Goal: Communication & Community: Participate in discussion

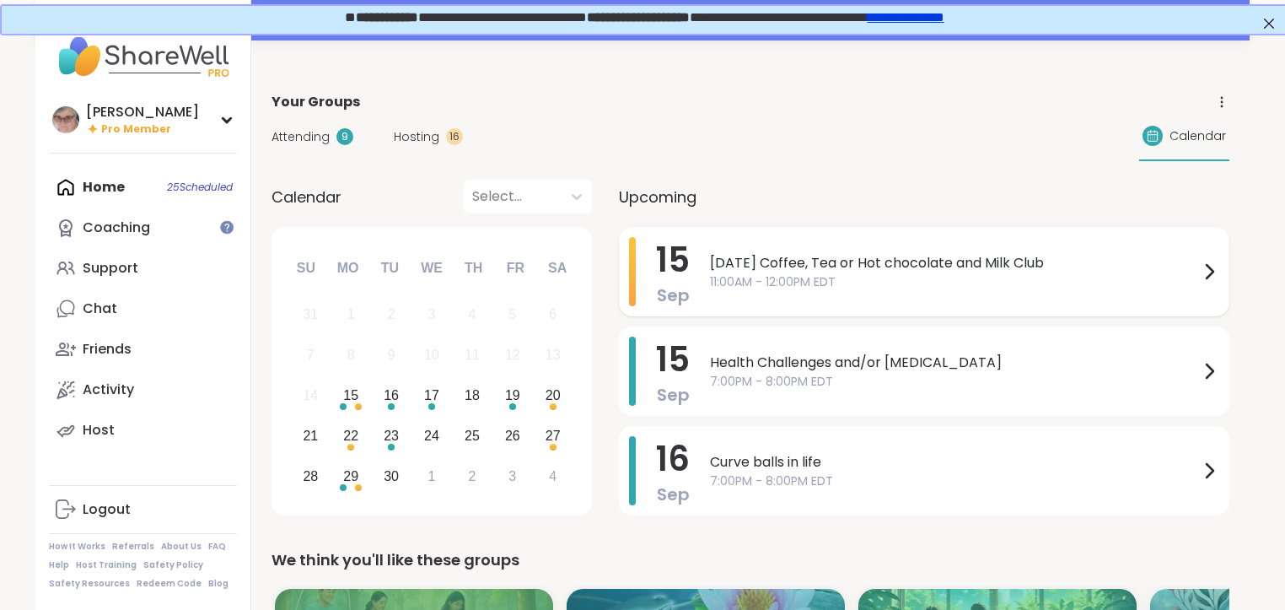
click at [854, 273] on span "11:00AM - 12:00PM EDT" at bounding box center [954, 282] width 489 height 18
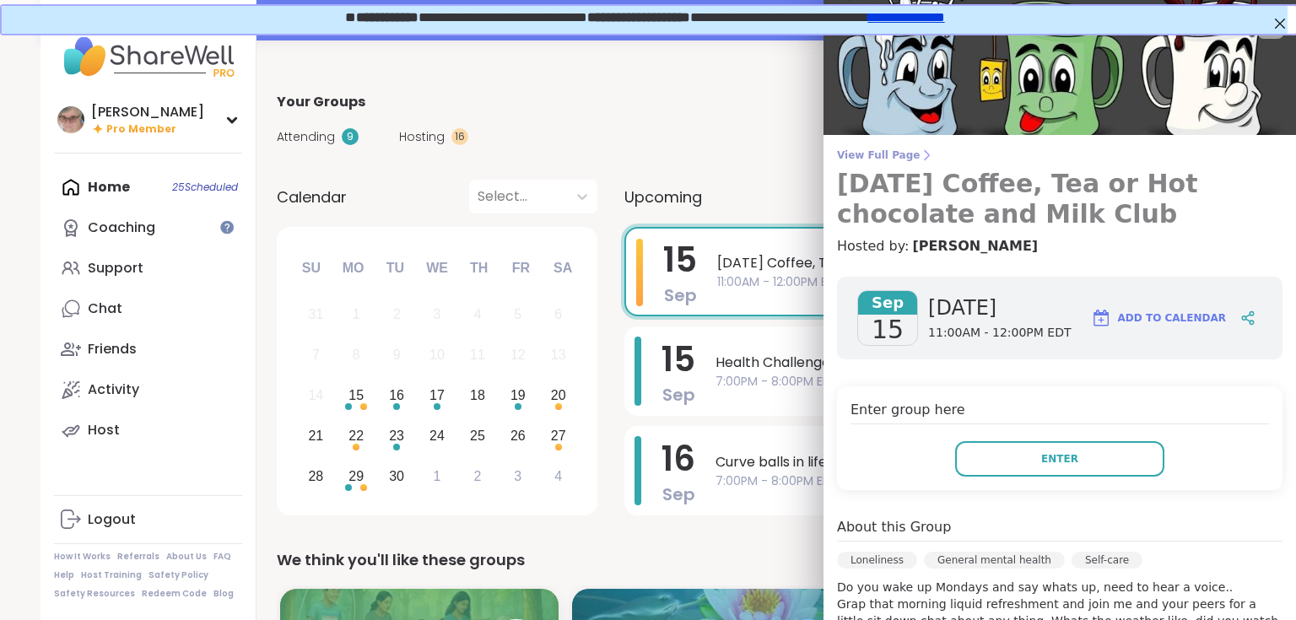
click at [850, 156] on span "View Full Page" at bounding box center [1059, 154] width 445 height 13
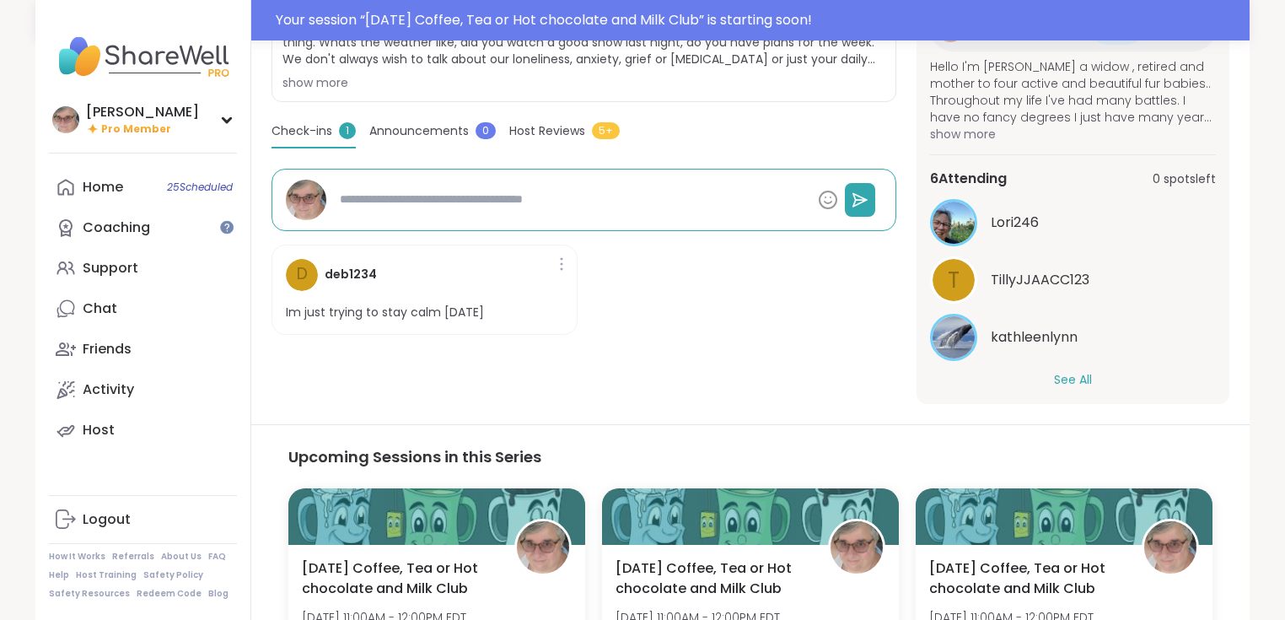
scroll to position [94, 0]
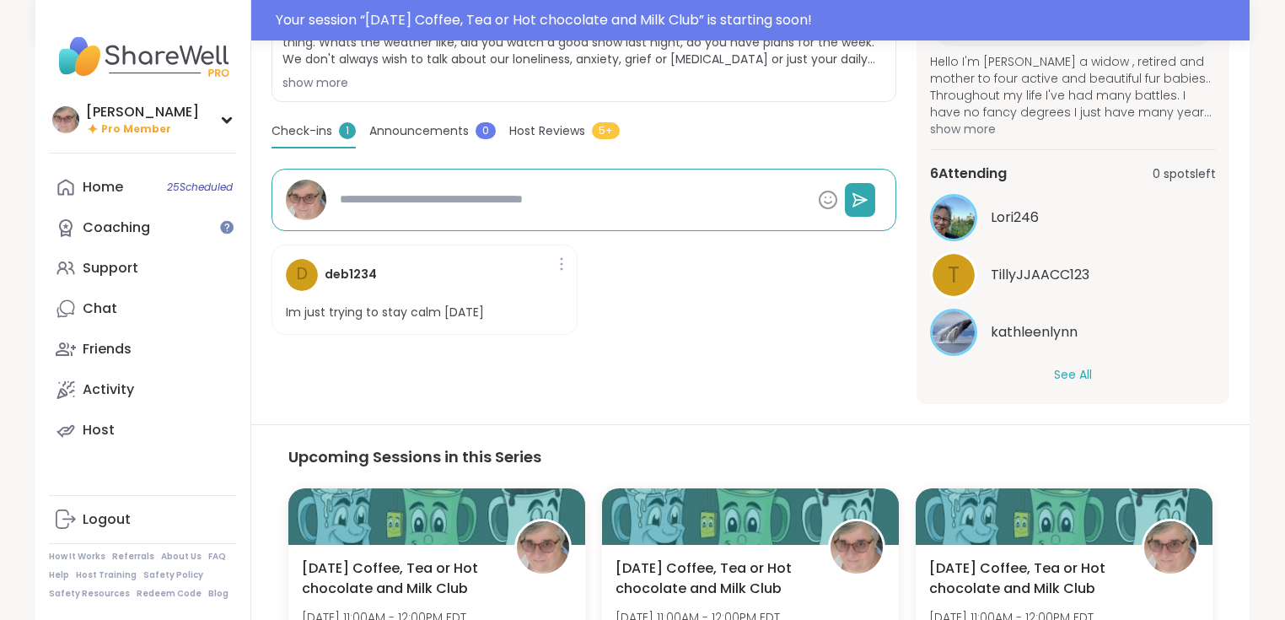
drag, startPoint x: 1073, startPoint y: 368, endPoint x: 1134, endPoint y: 353, distance: 63.2
click at [1075, 370] on button "See All" at bounding box center [1073, 375] width 38 height 18
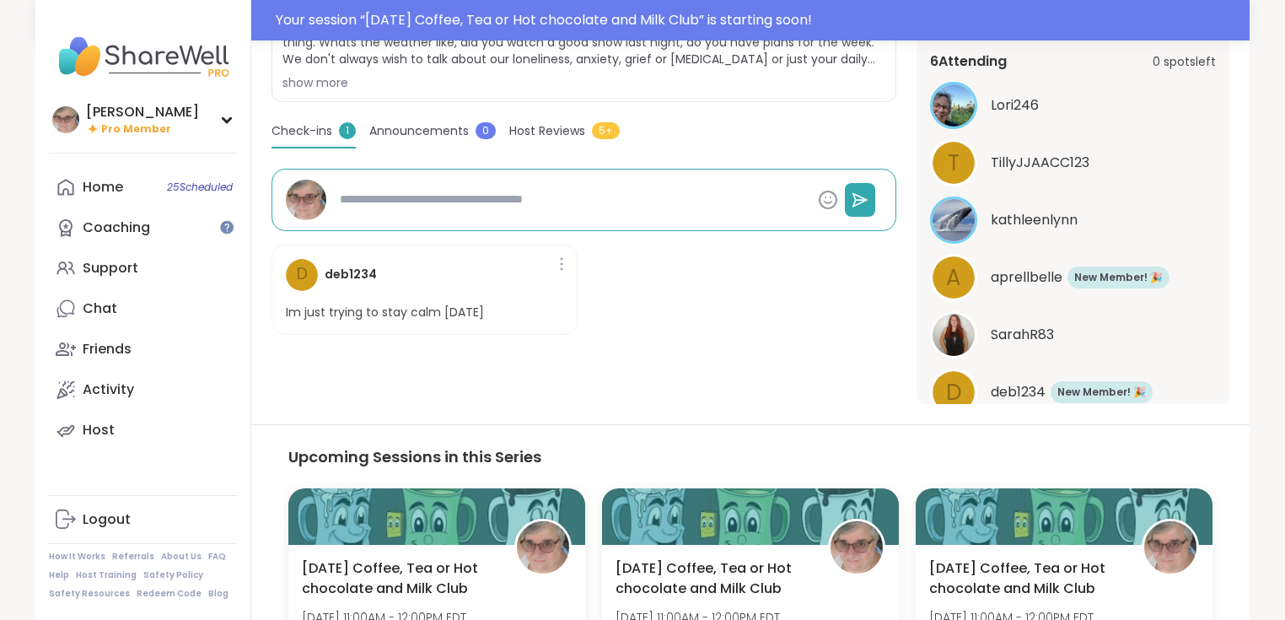
scroll to position [229, 0]
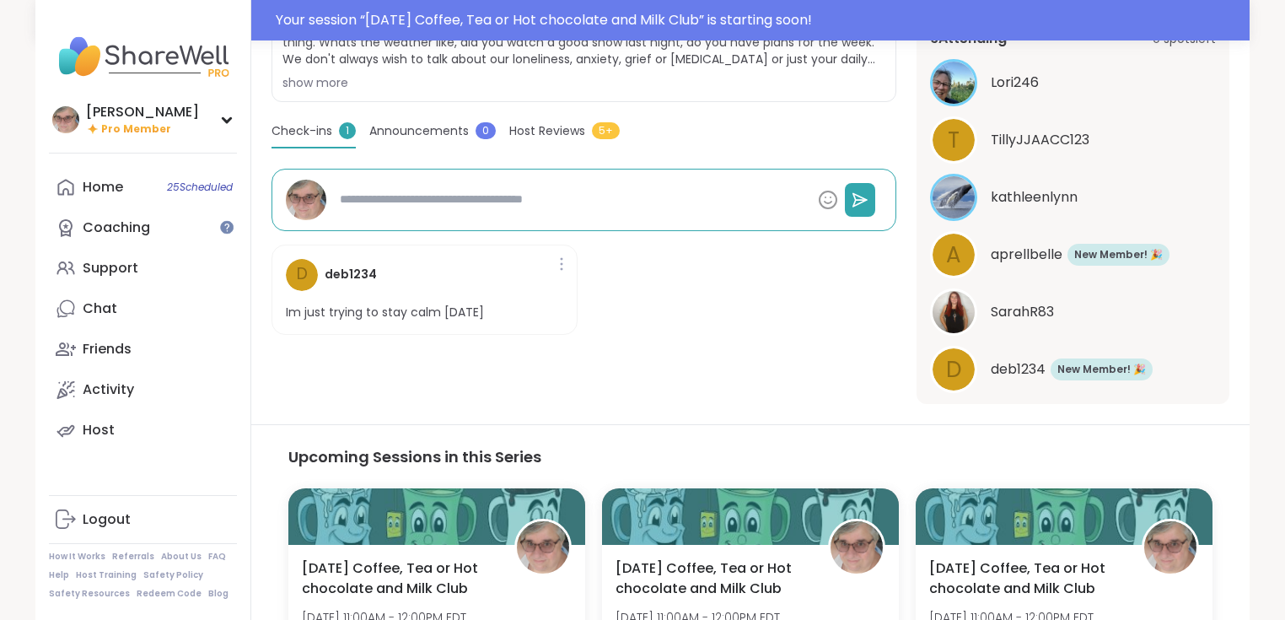
type textarea "*"
click at [1118, 253] on span "New Member! 🎉" at bounding box center [1119, 254] width 89 height 15
click at [1027, 362] on span "deb1234" at bounding box center [1018, 369] width 55 height 20
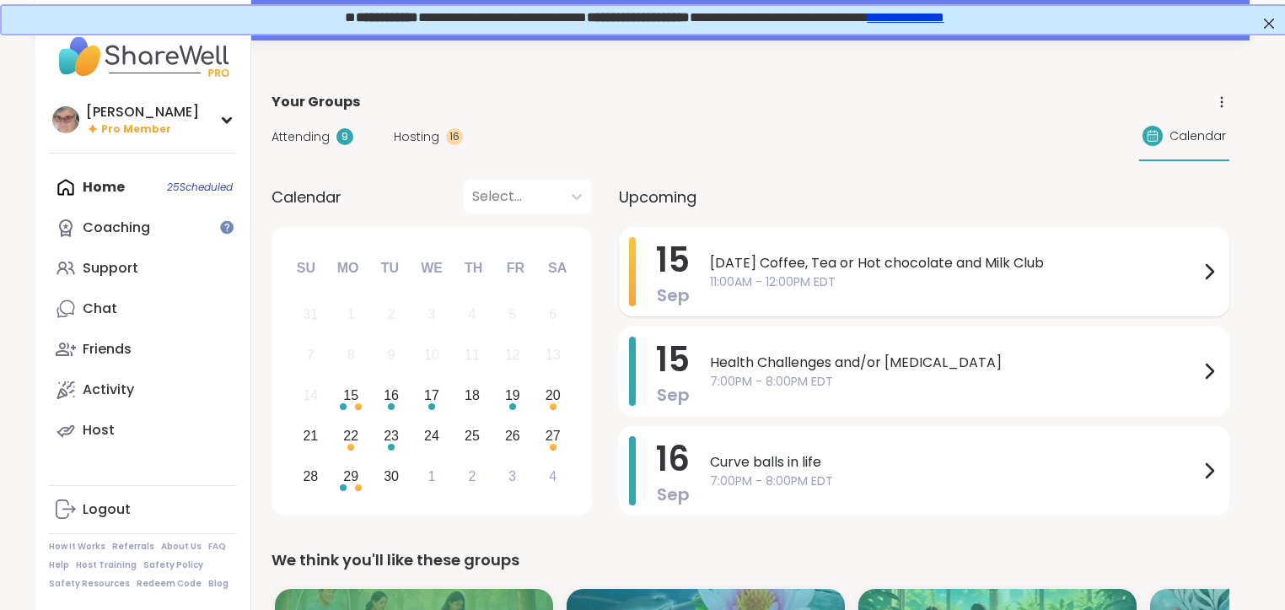
click at [741, 253] on span "[DATE] Coffee, Tea or Hot chocolate and Milk Club" at bounding box center [954, 263] width 489 height 20
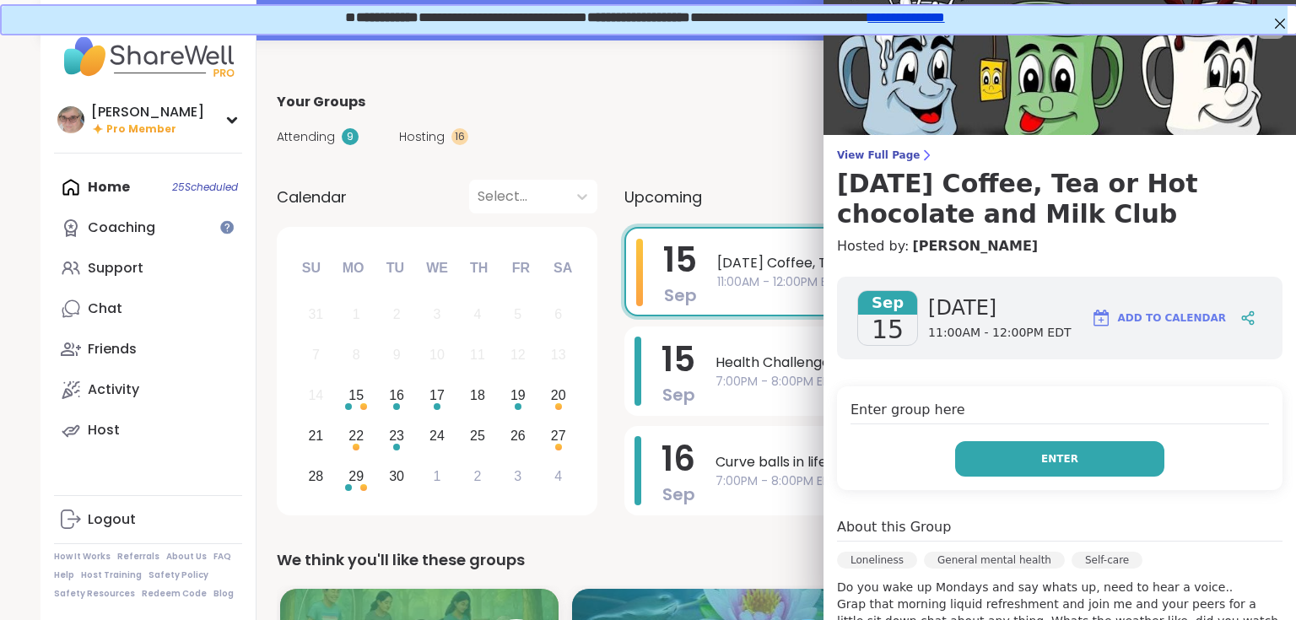
click at [1004, 459] on button "Enter" at bounding box center [1059, 458] width 209 height 35
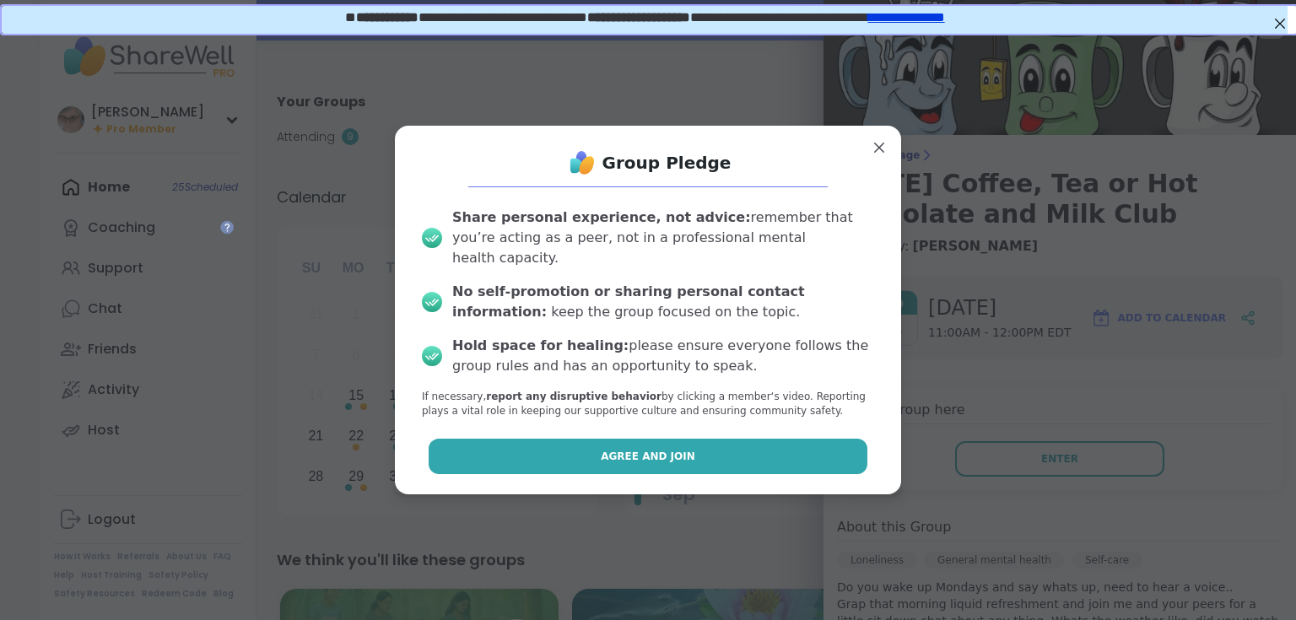
click at [644, 459] on button "Agree and Join" at bounding box center [647, 456] width 439 height 35
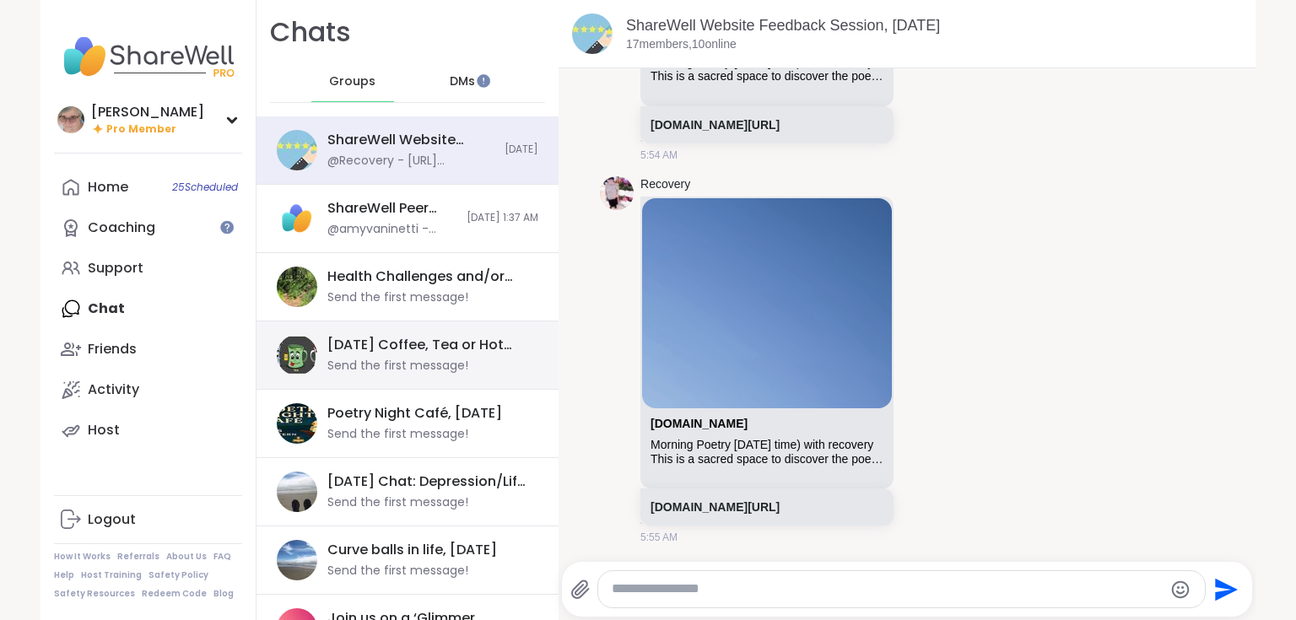
click at [515, 343] on div "Monday Coffee, Tea or Hot chocolate and Milk Club, Sep 15 Send the first messag…" at bounding box center [407, 355] width 302 height 68
click at [362, 363] on div "Send the first message!" at bounding box center [397, 366] width 141 height 17
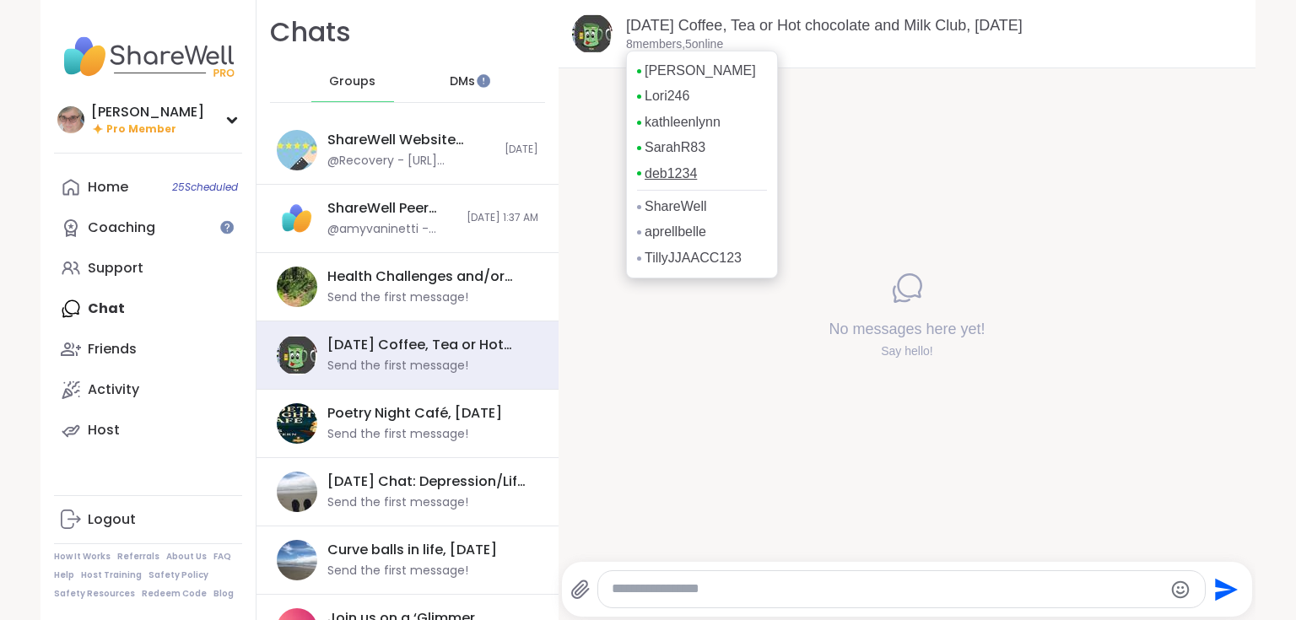
click at [663, 177] on link "deb1234" at bounding box center [670, 173] width 52 height 19
click at [682, 147] on link "SarahR83" at bounding box center [674, 147] width 61 height 19
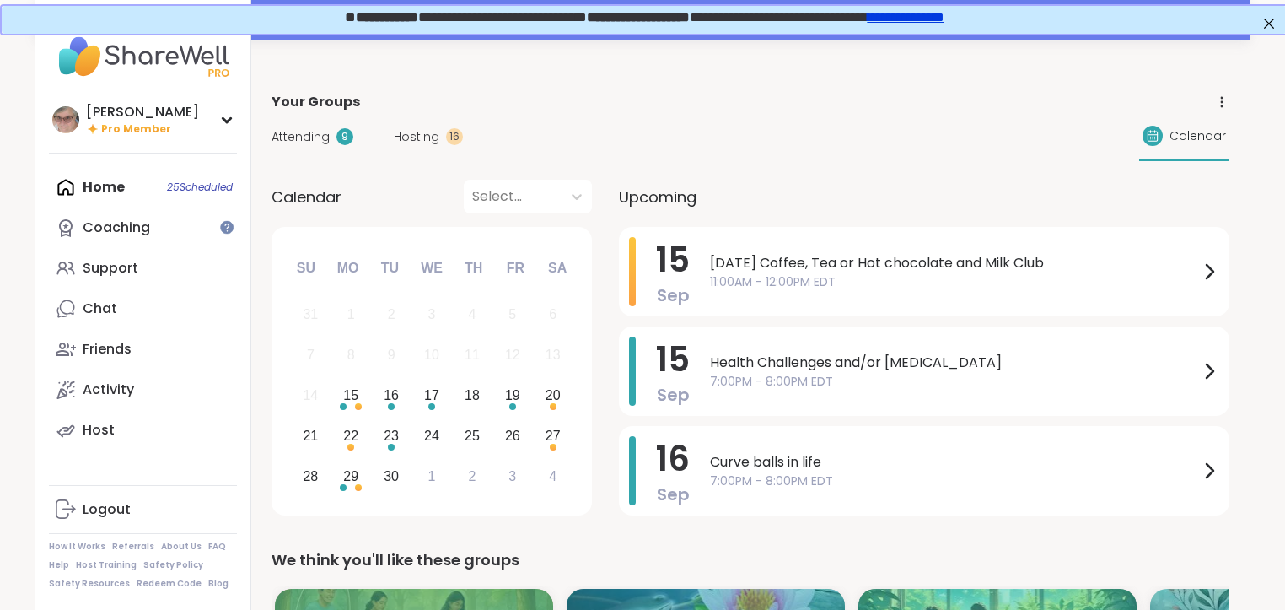
click at [872, 294] on div "[DATE] Coffee, Tea or Hot chocolate and Milk Club 11:00AM - 12:00PM EDT" at bounding box center [964, 271] width 509 height 69
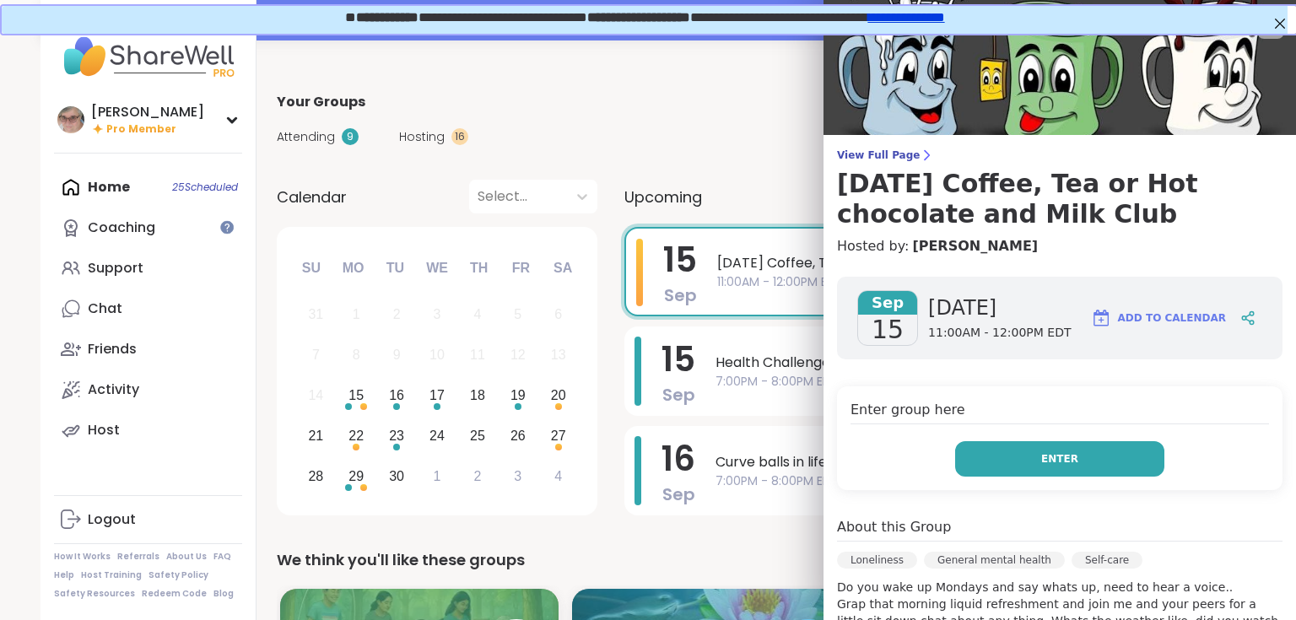
click at [1069, 455] on button "Enter" at bounding box center [1059, 458] width 209 height 35
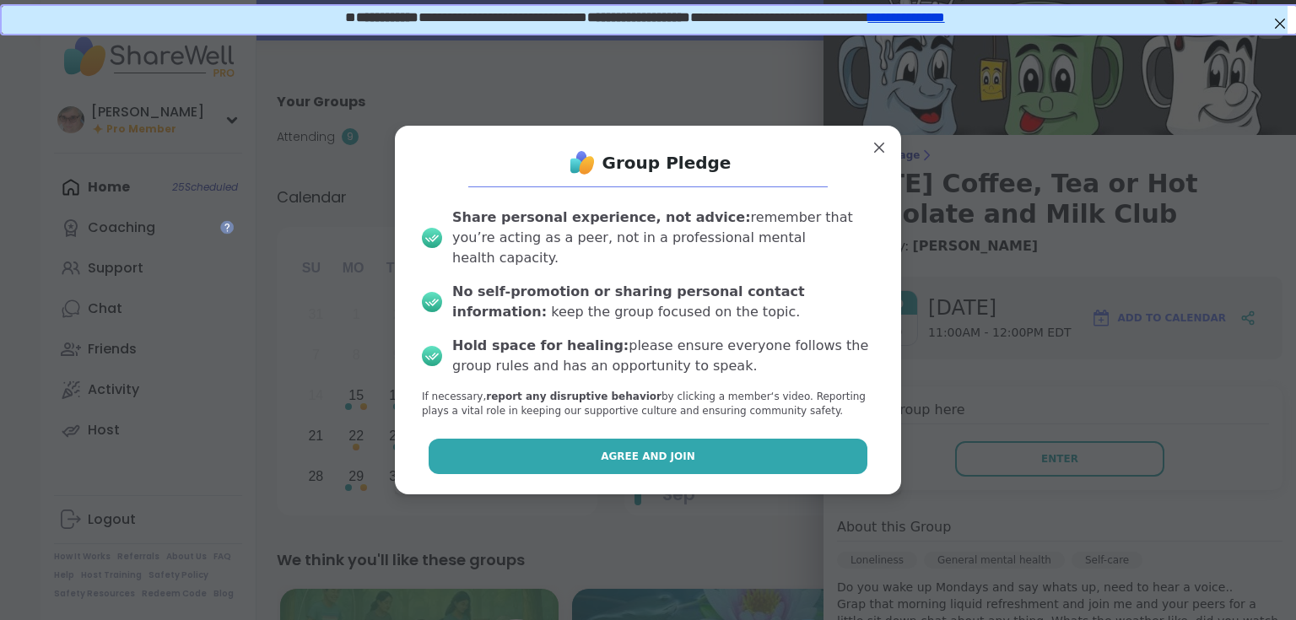
click at [712, 441] on button "Agree and Join" at bounding box center [647, 456] width 439 height 35
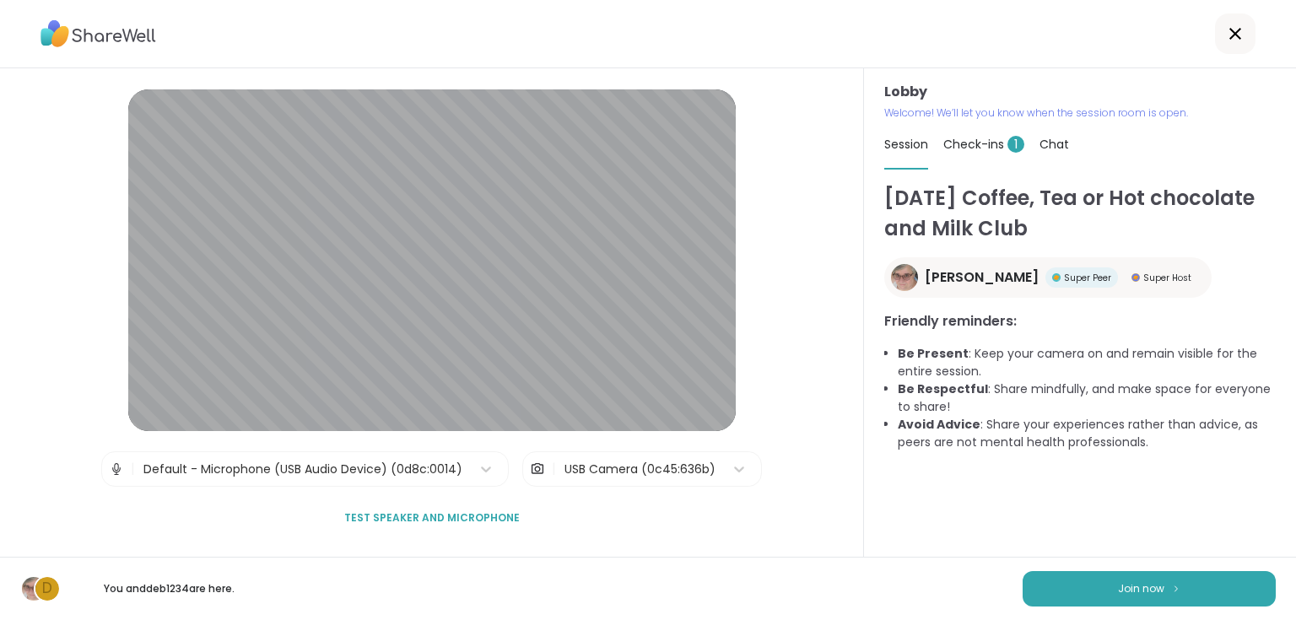
click at [1007, 146] on span "1" at bounding box center [1015, 144] width 17 height 17
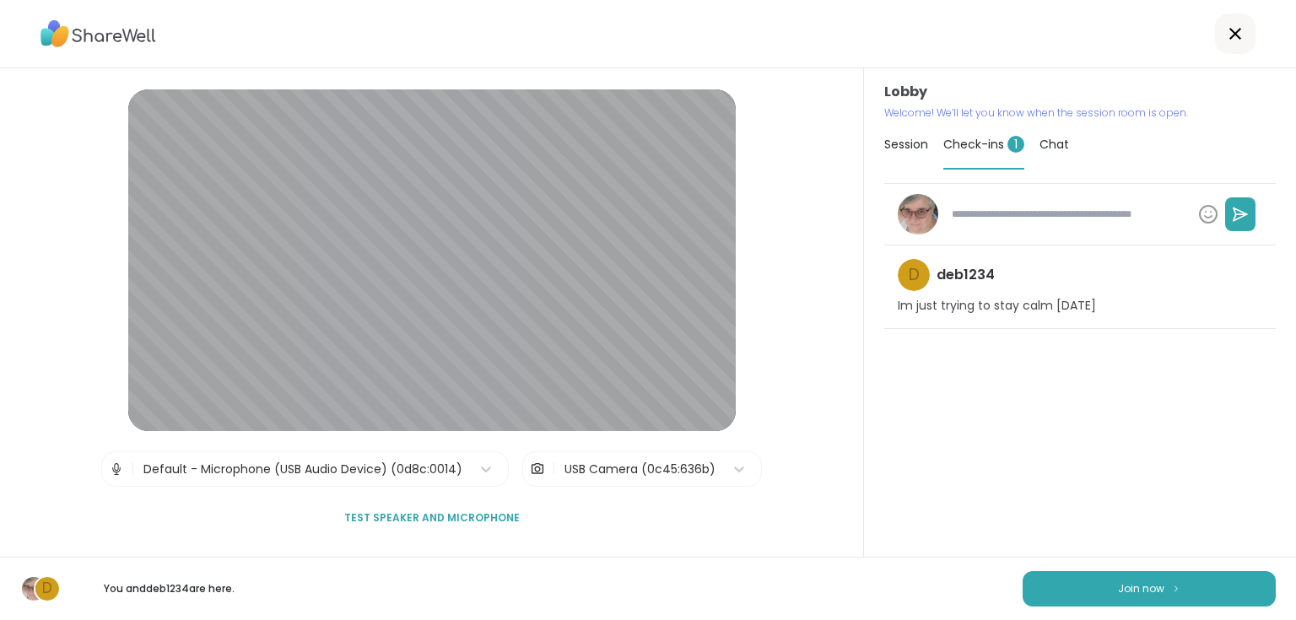
type textarea "*"
click at [884, 146] on span "Session" at bounding box center [906, 144] width 44 height 17
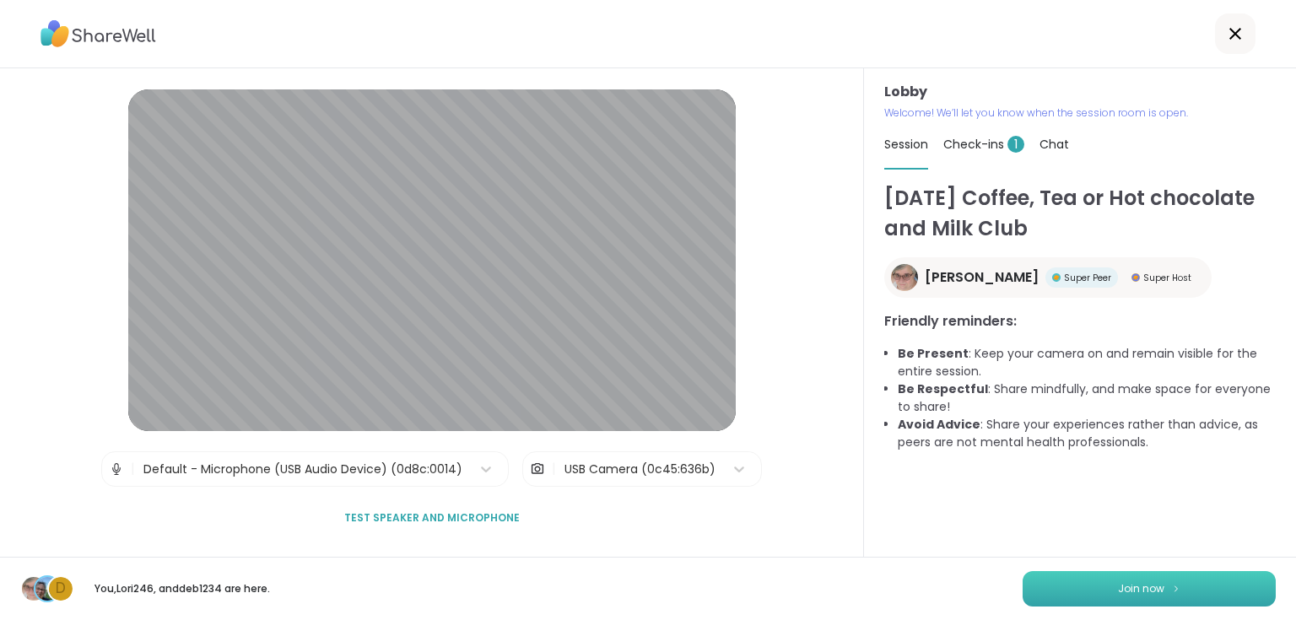
click at [1188, 595] on button "Join now" at bounding box center [1148, 588] width 253 height 35
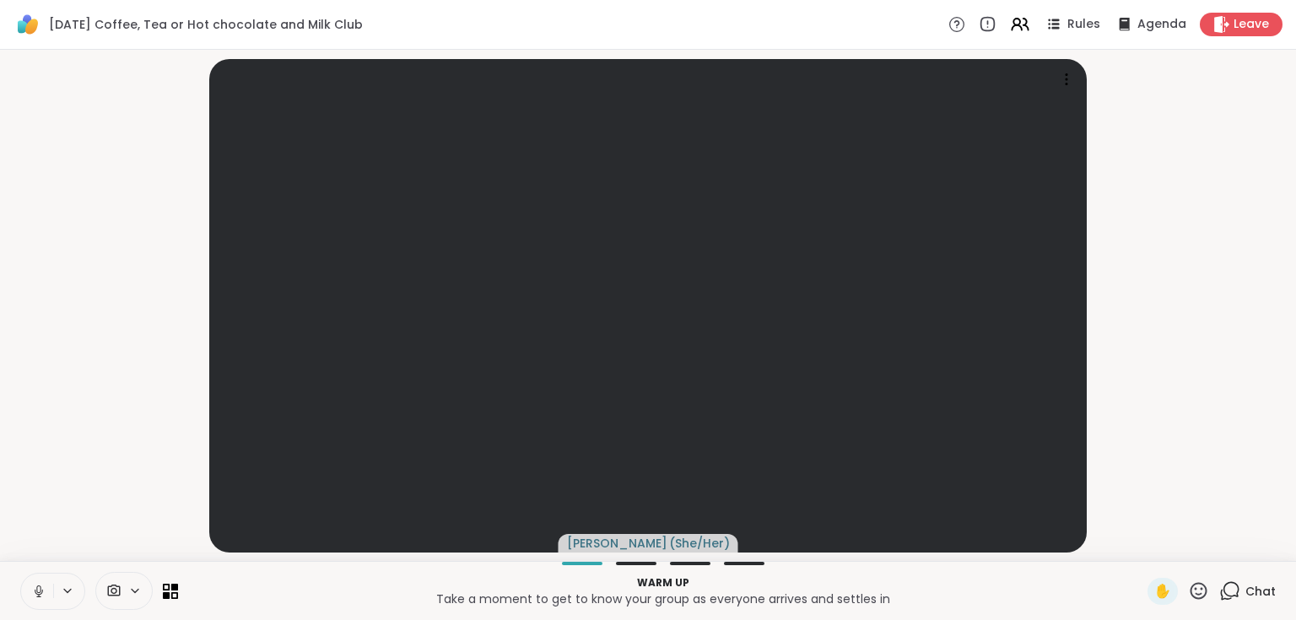
click at [1220, 593] on icon at bounding box center [1229, 590] width 21 height 21
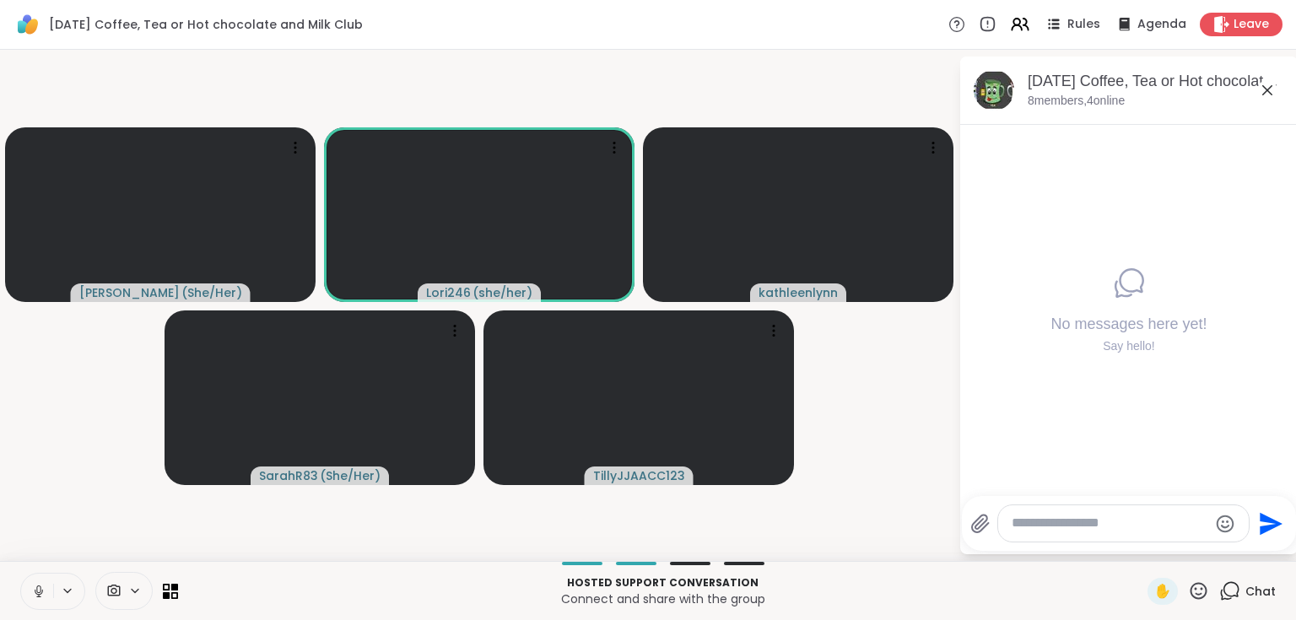
click at [1266, 90] on icon at bounding box center [1267, 90] width 10 height 10
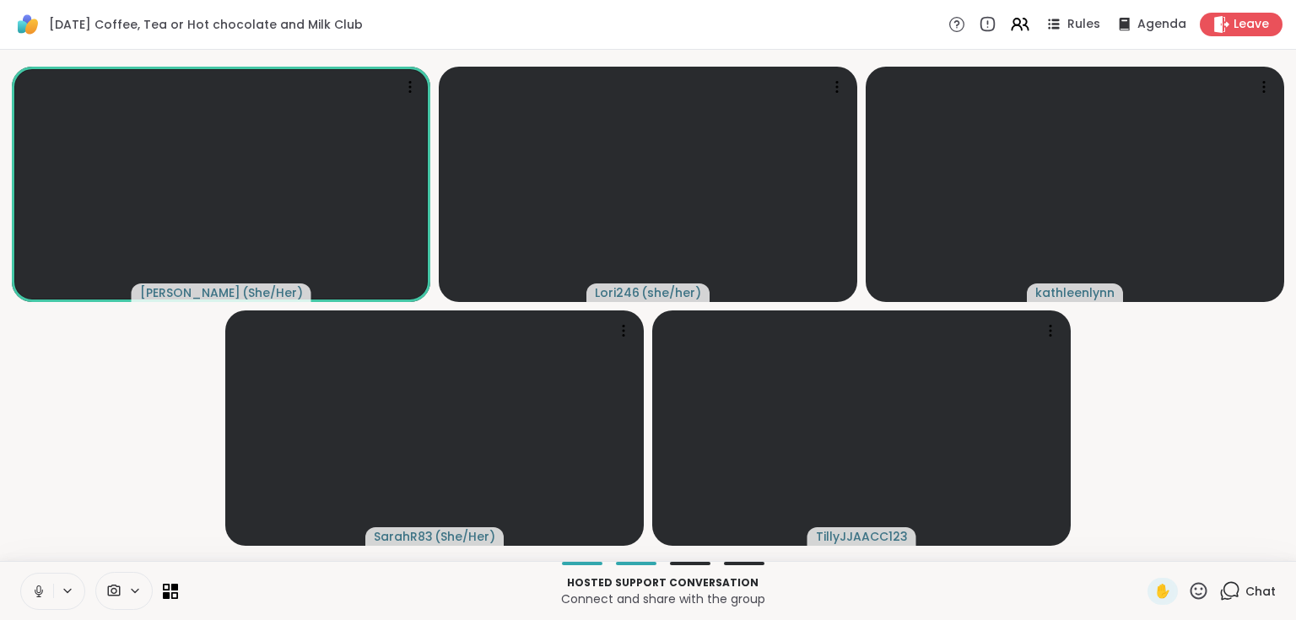
click at [1234, 592] on div "Chat" at bounding box center [1247, 591] width 57 height 27
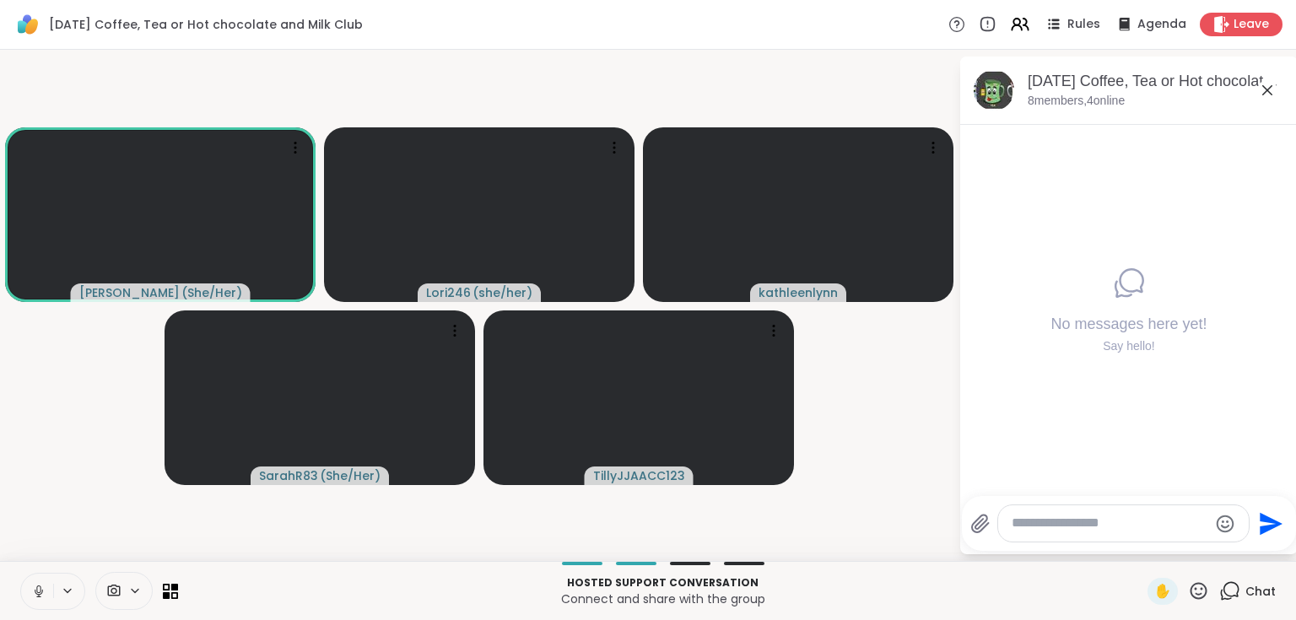
click at [1266, 91] on icon at bounding box center [1267, 90] width 10 height 10
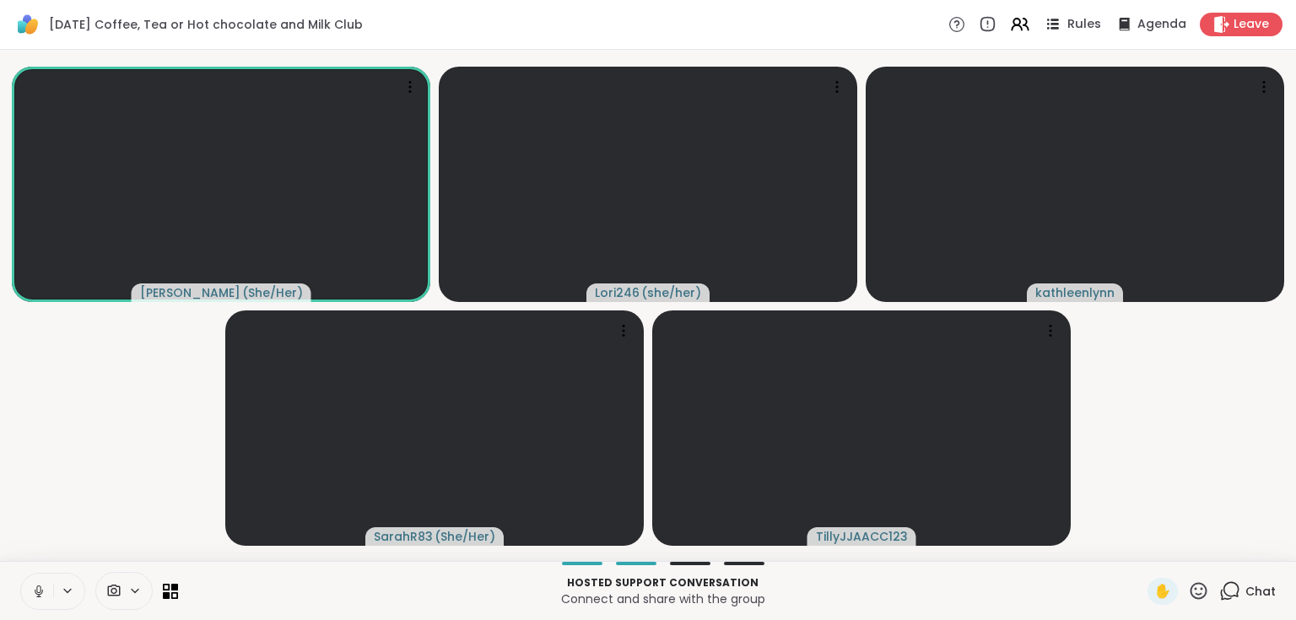
click at [1067, 20] on span "Rules" at bounding box center [1084, 25] width 35 height 18
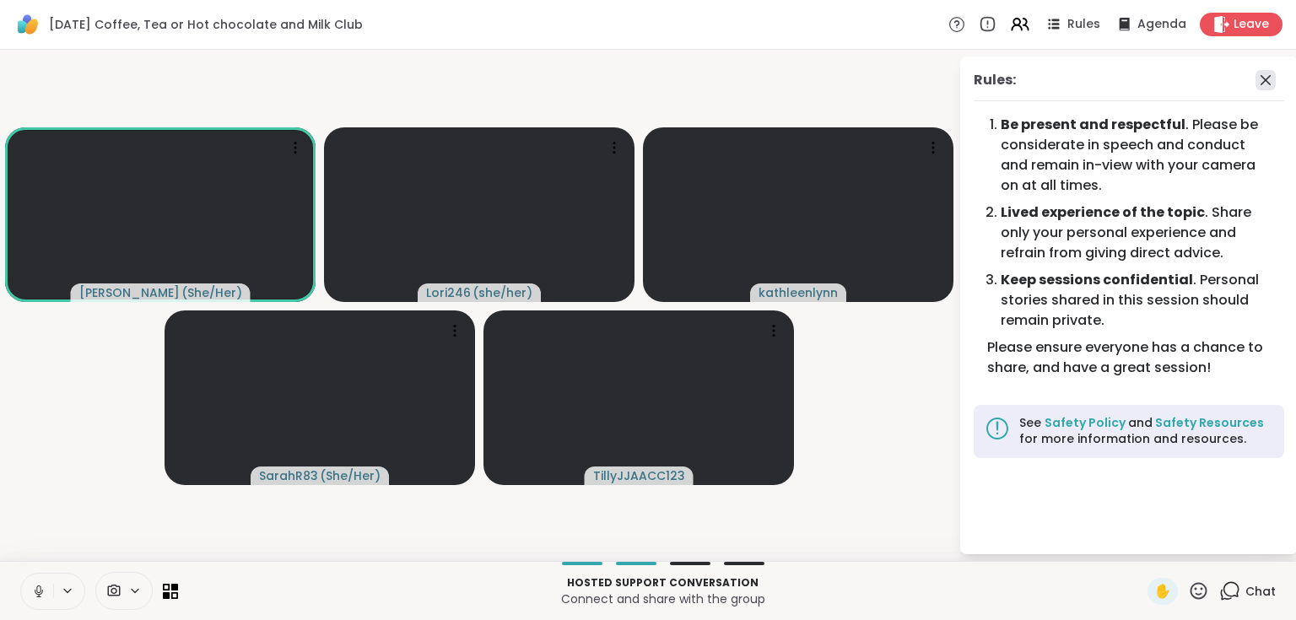
click at [1262, 82] on icon at bounding box center [1265, 80] width 20 height 20
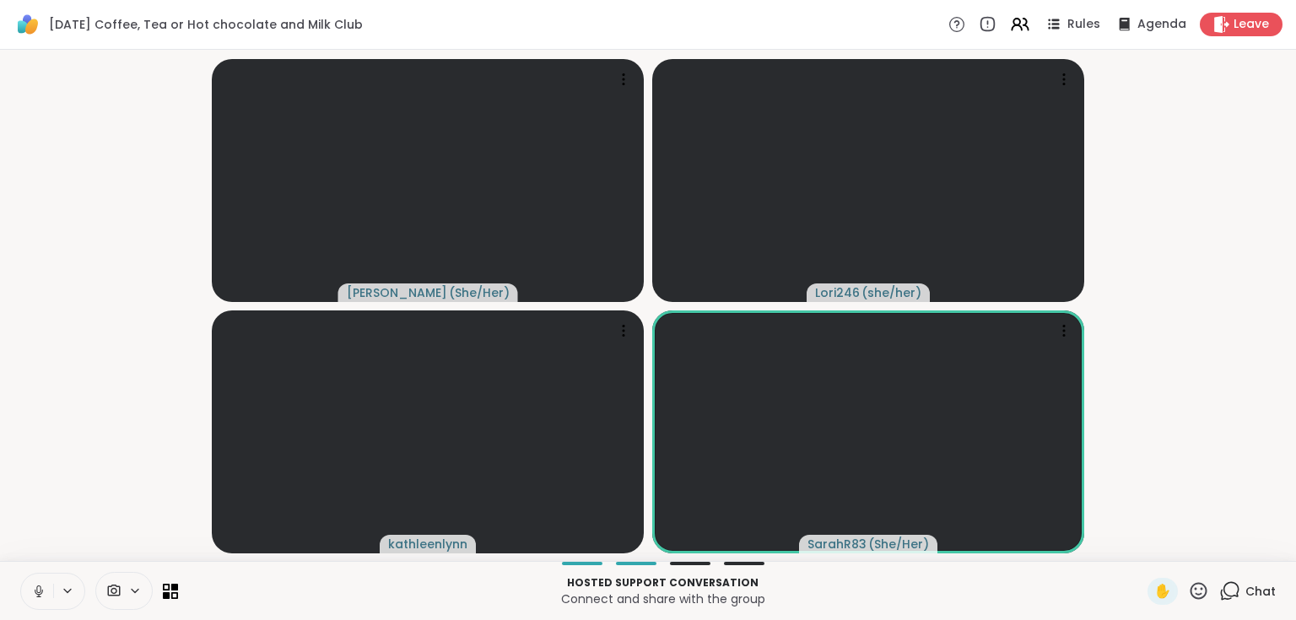
click at [1229, 596] on icon at bounding box center [1229, 590] width 21 height 21
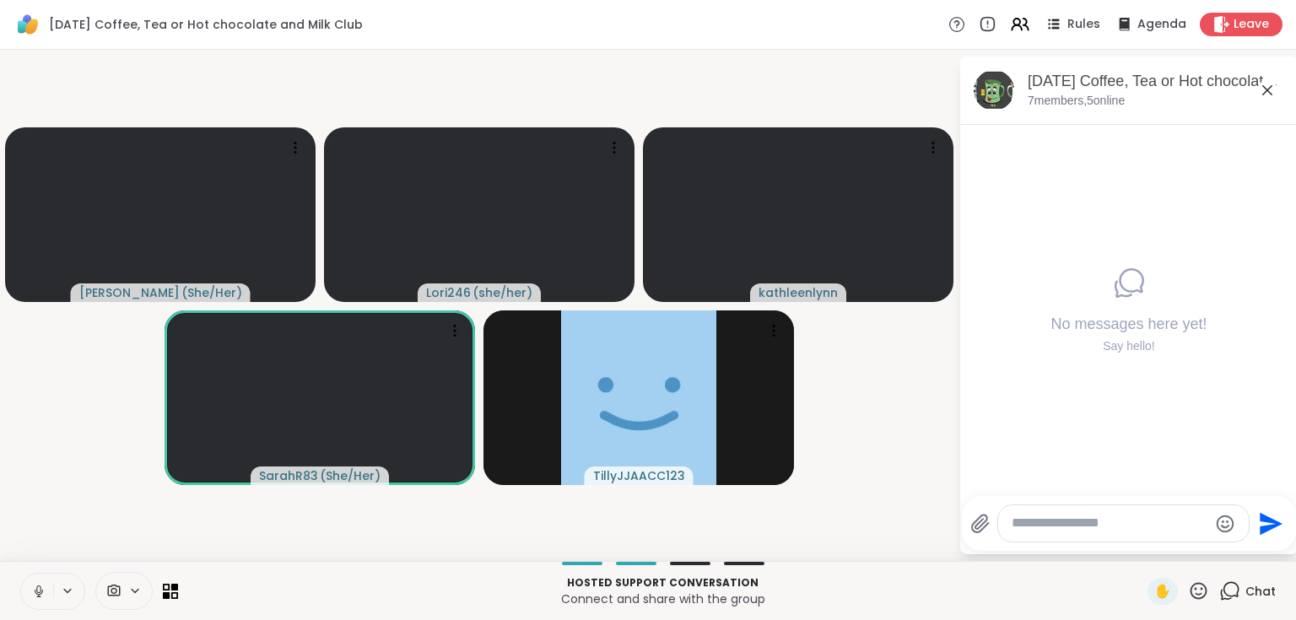
click at [1191, 594] on icon at bounding box center [1198, 590] width 17 height 17
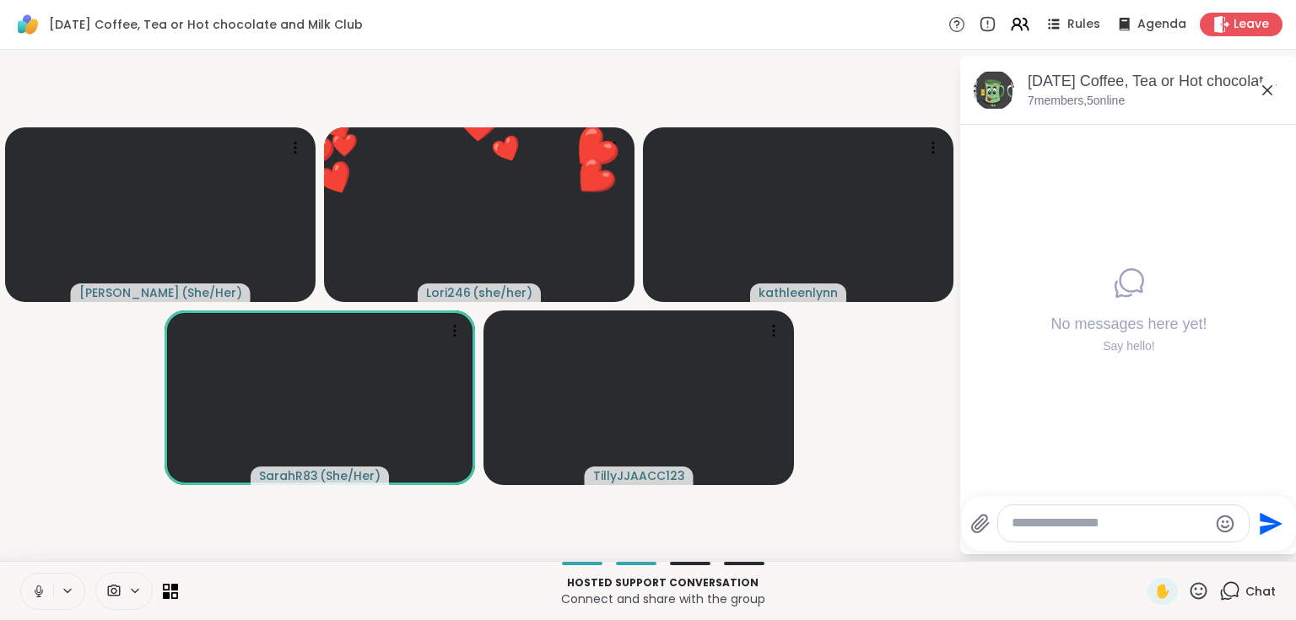
click at [870, 528] on video-player-container "[PERSON_NAME] ( She/Her ) ❤️ Lori246 ( she/her ) ❤️ ❤️ ❤️ ❤️ ❤️ ❤️ ❤️ ❤️ ❤️ ❤️ …" at bounding box center [479, 306] width 938 height 498
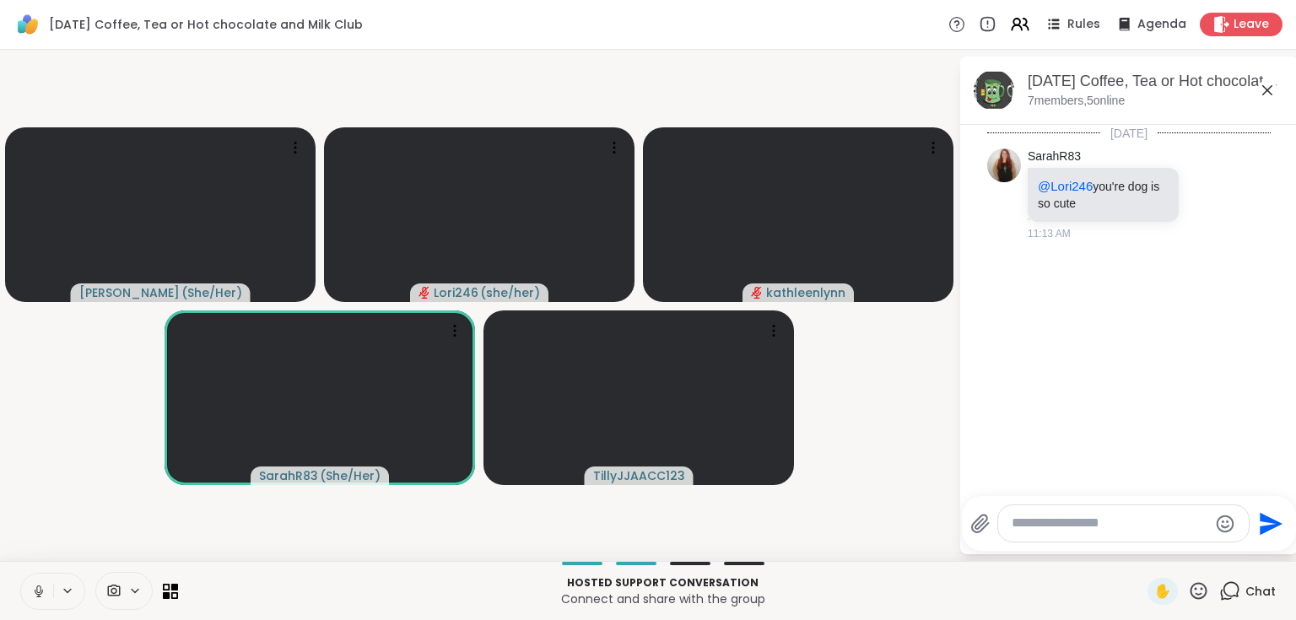
click at [1192, 590] on icon at bounding box center [1198, 590] width 21 height 21
click at [1140, 543] on span "❤️" at bounding box center [1148, 546] width 17 height 20
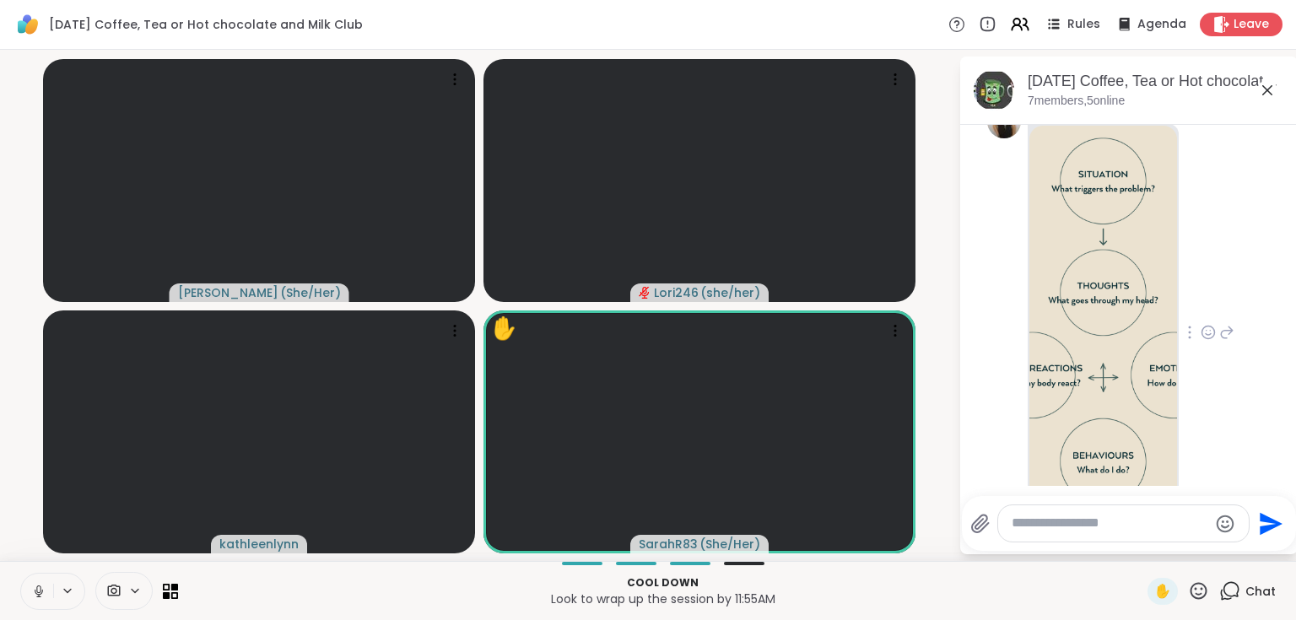
scroll to position [483, 0]
click at [1094, 346] on img at bounding box center [1103, 321] width 148 height 401
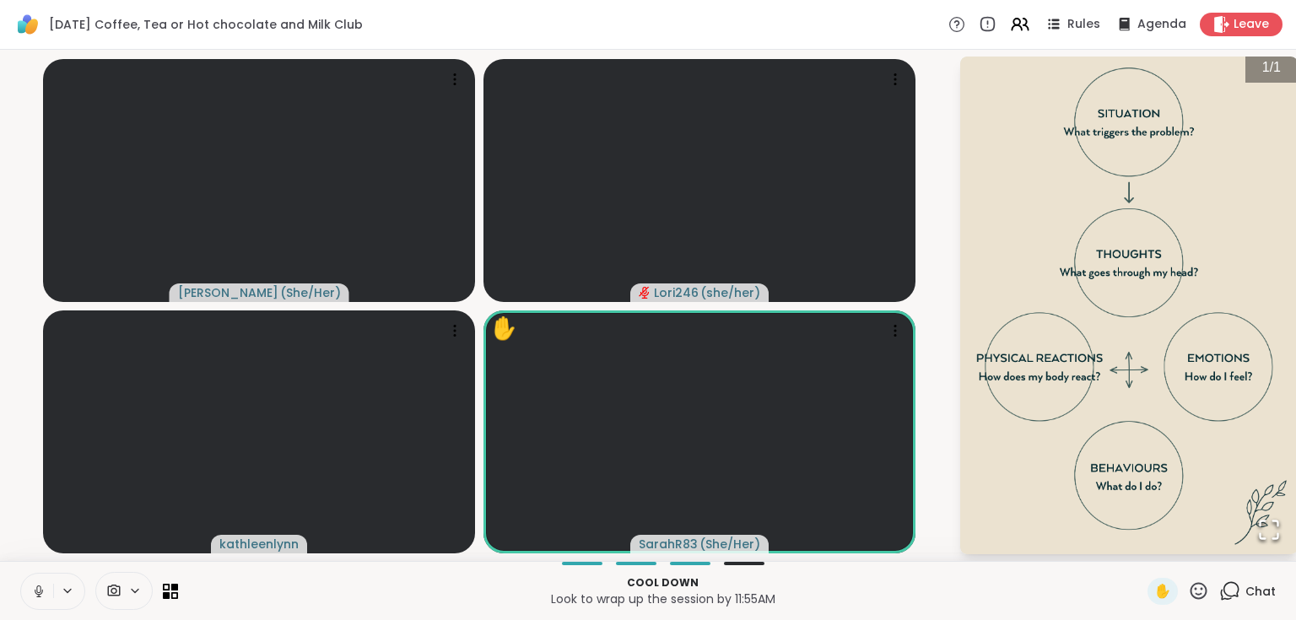
click at [941, 196] on video-player-container "[PERSON_NAME] ( She/Her ) Lori246 ( she/her ) [PERSON_NAME] ✋ SarahR83 ( She/He…" at bounding box center [479, 306] width 938 height 498
click at [1030, 216] on img "Go to Slide 1" at bounding box center [1128, 305] width 337 height 506
click at [1269, 61] on span "/" at bounding box center [1270, 67] width 3 height 14
click at [1266, 526] on icon "Open Fullscreen" at bounding box center [1269, 530] width 24 height 24
click at [1232, 590] on div "Chat" at bounding box center [1247, 591] width 57 height 27
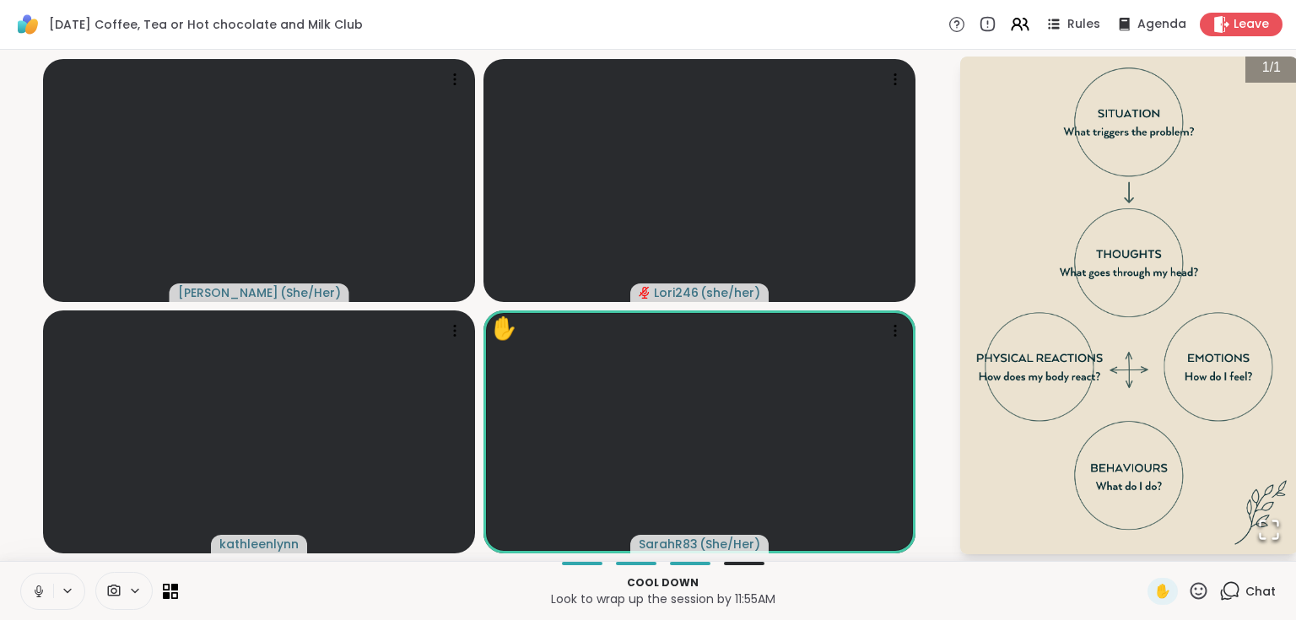
scroll to position [0, 0]
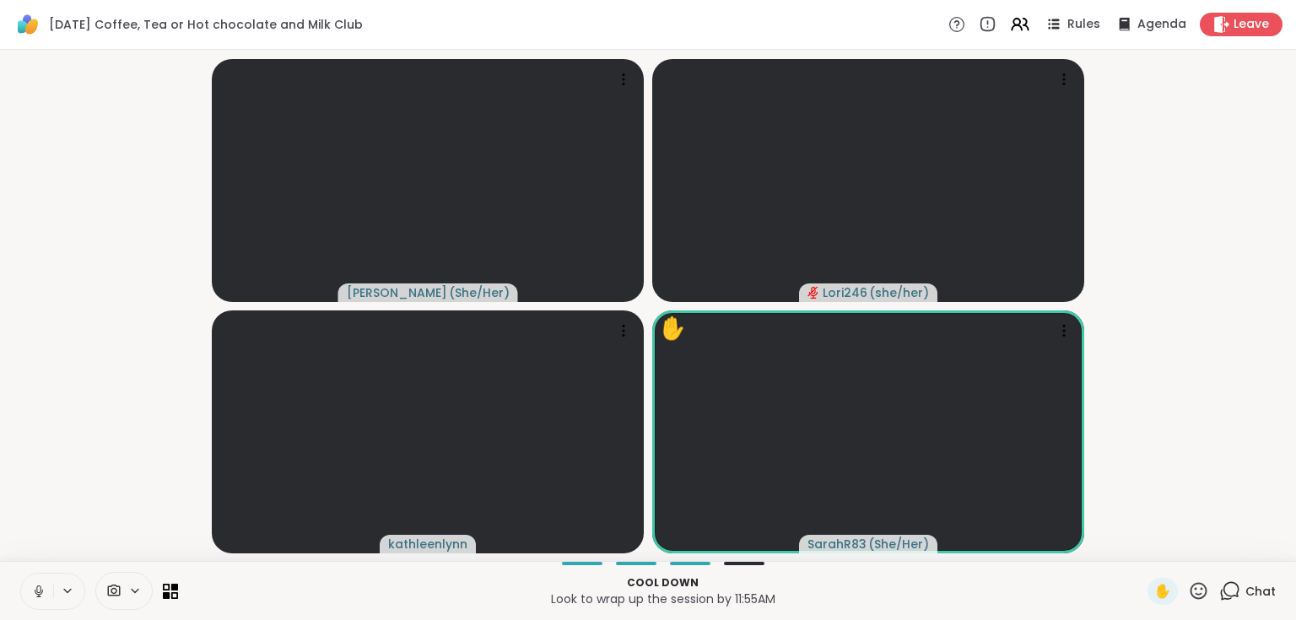
click at [1231, 590] on div "Chat" at bounding box center [1247, 591] width 57 height 27
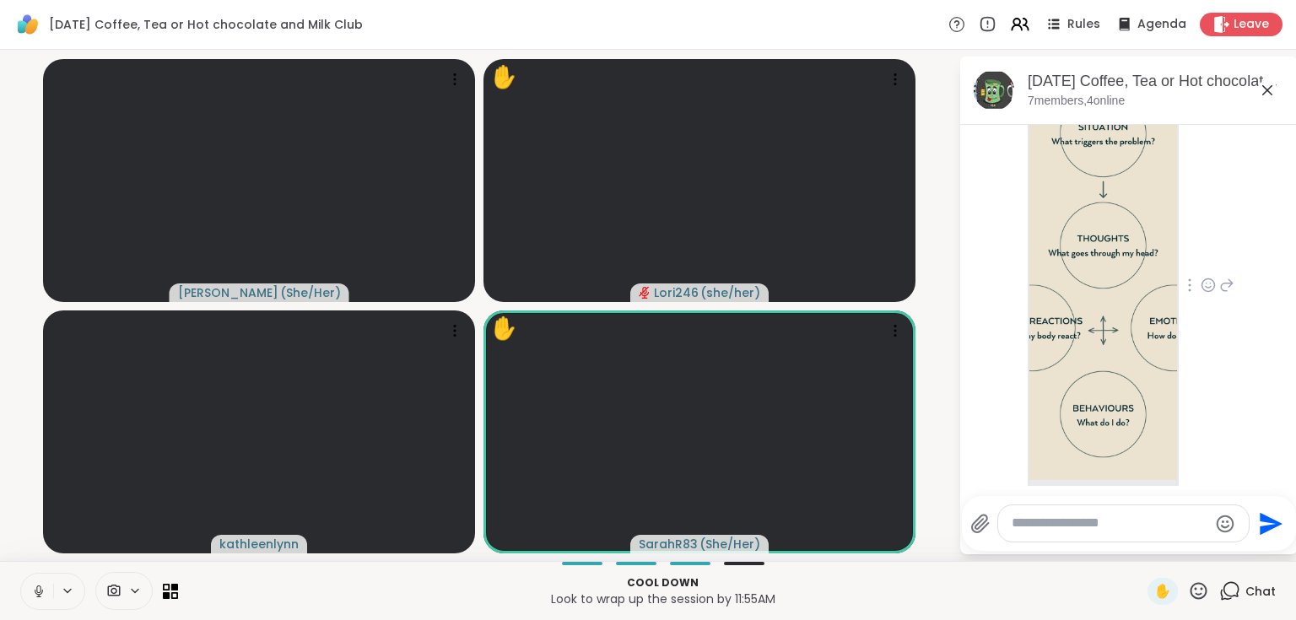
scroll to position [551, 0]
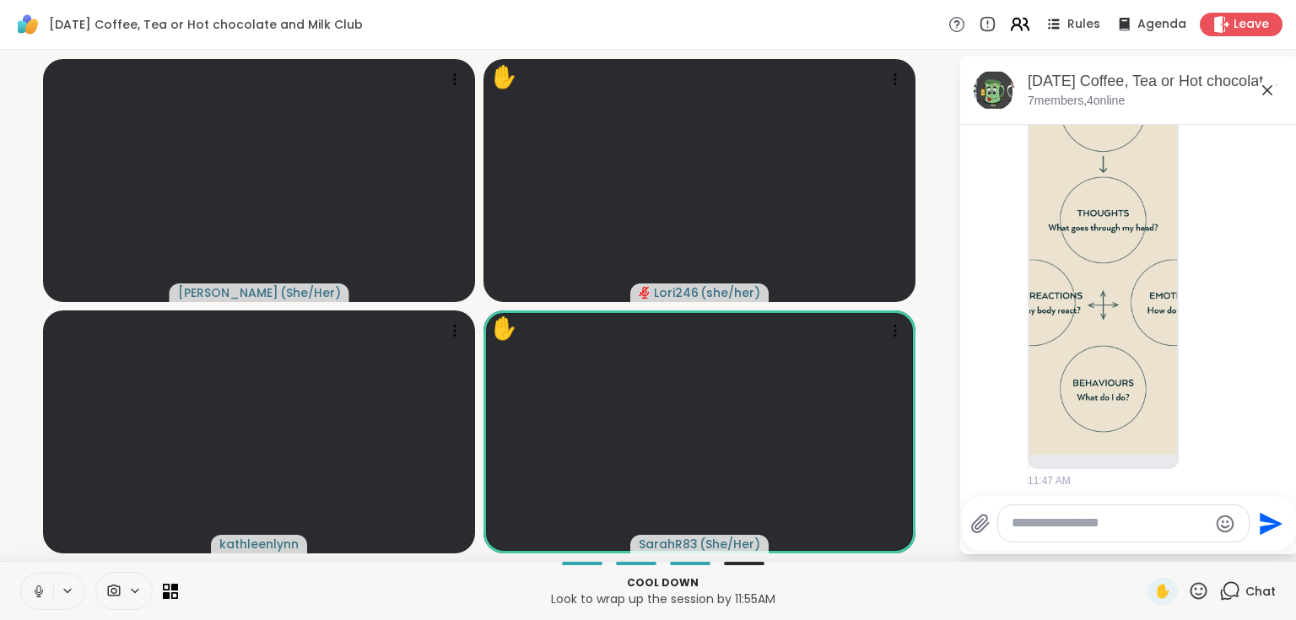
click at [1010, 24] on icon at bounding box center [1019, 23] width 21 height 21
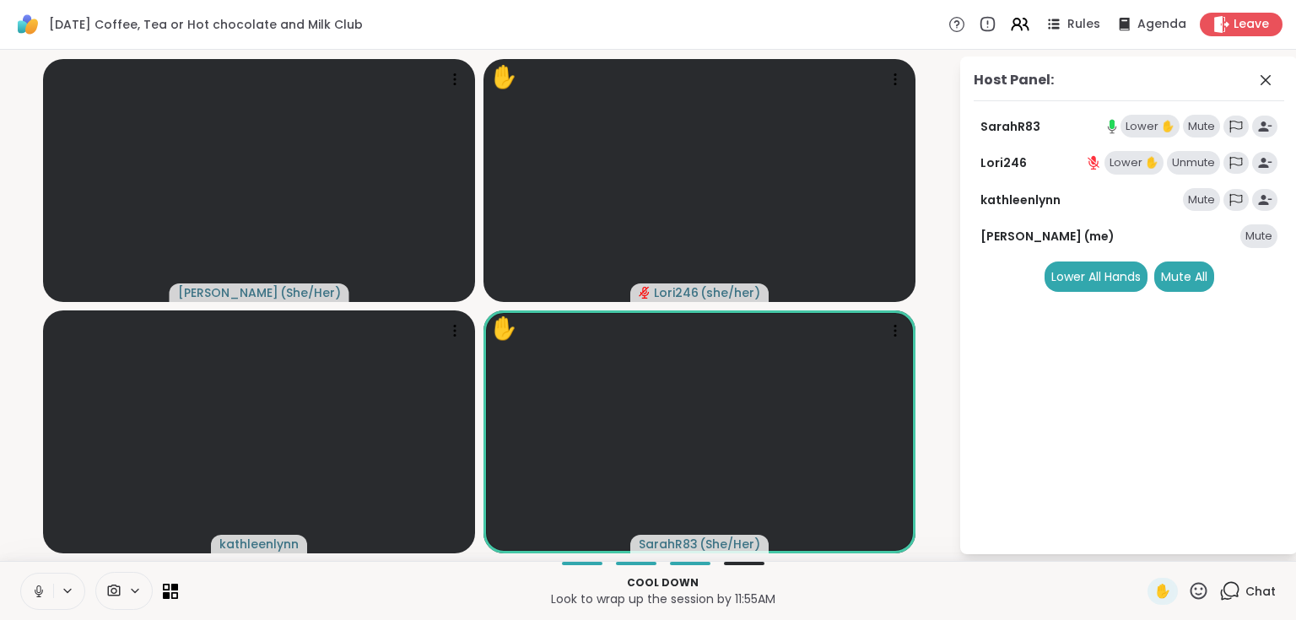
click at [1147, 126] on div "Lower ✋" at bounding box center [1149, 127] width 59 height 24
click at [1269, 78] on icon at bounding box center [1265, 80] width 20 height 20
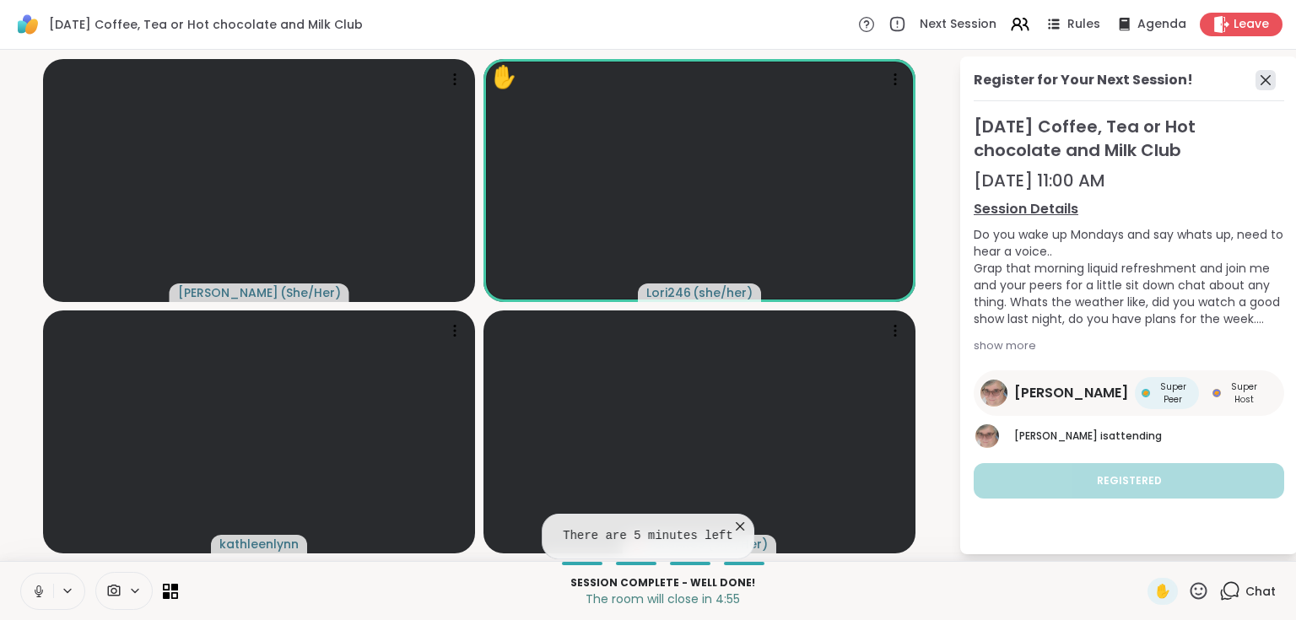
click at [1266, 78] on icon at bounding box center [1265, 80] width 20 height 20
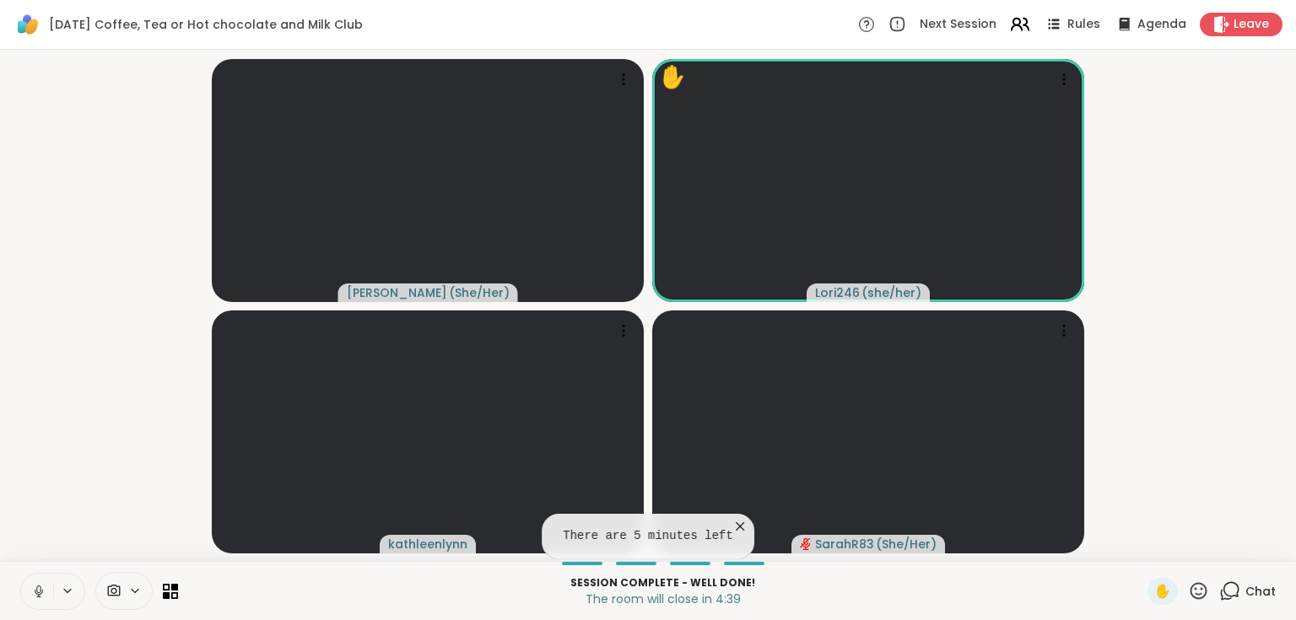
click at [1012, 25] on icon at bounding box center [1016, 27] width 10 height 5
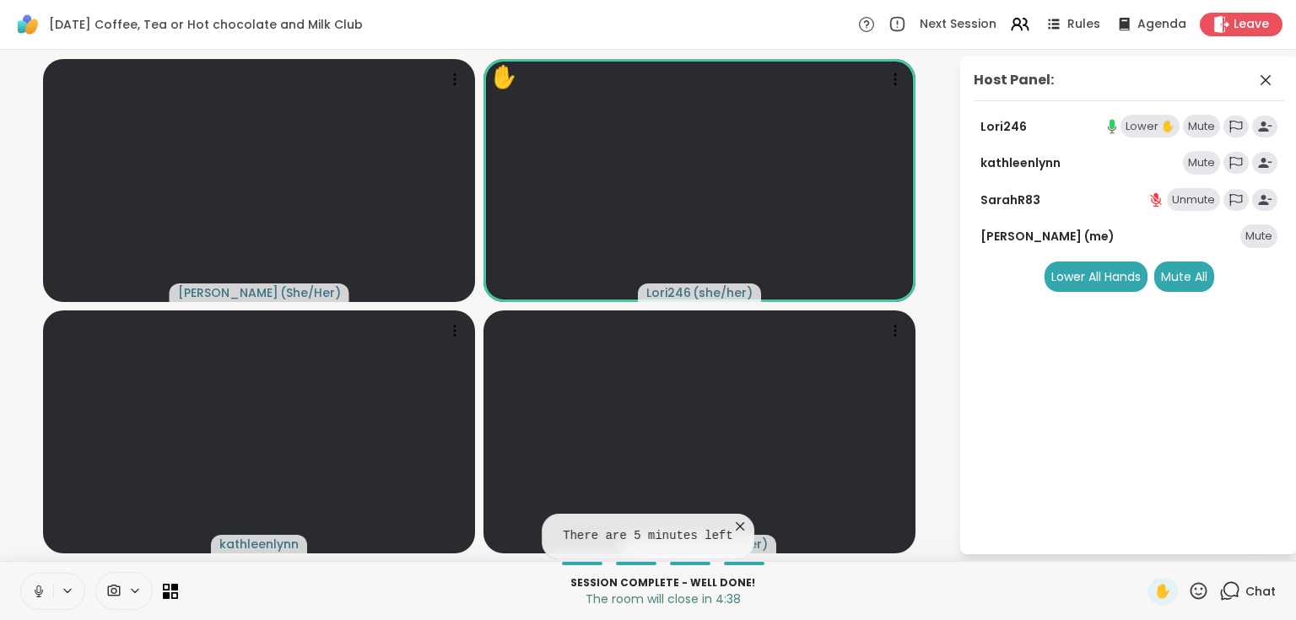
click at [1146, 132] on div "Lower ✋" at bounding box center [1149, 127] width 59 height 24
click at [1265, 81] on icon at bounding box center [1265, 80] width 10 height 10
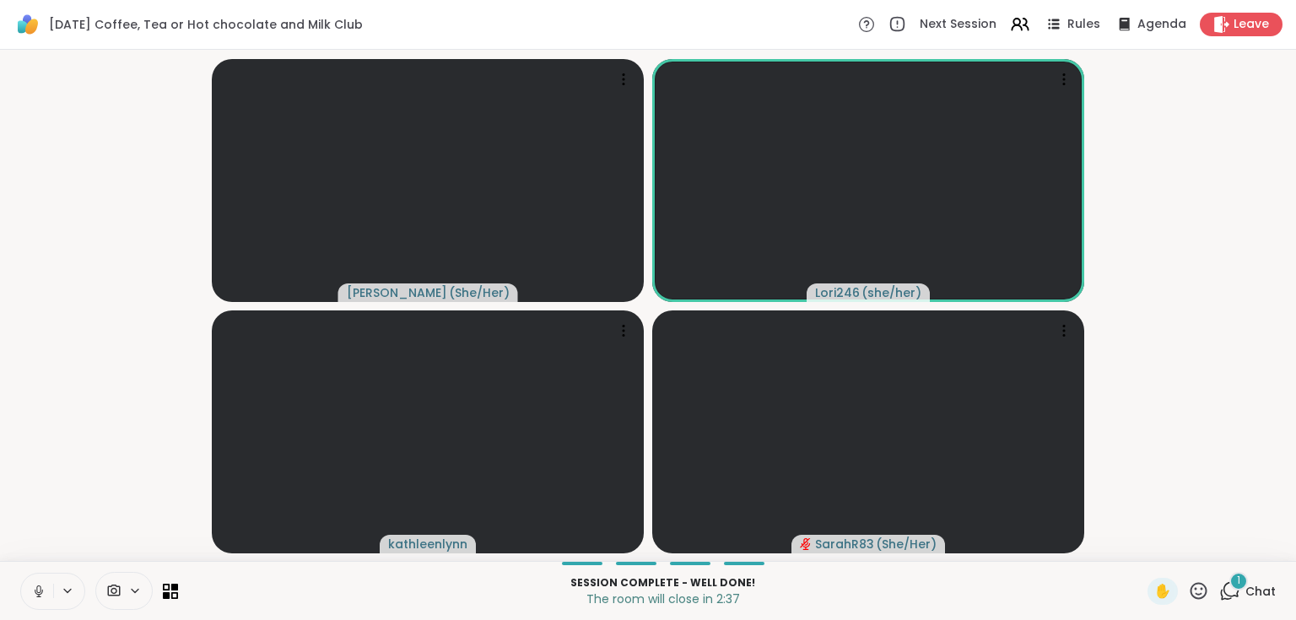
click at [1232, 586] on div "1" at bounding box center [1238, 581] width 19 height 19
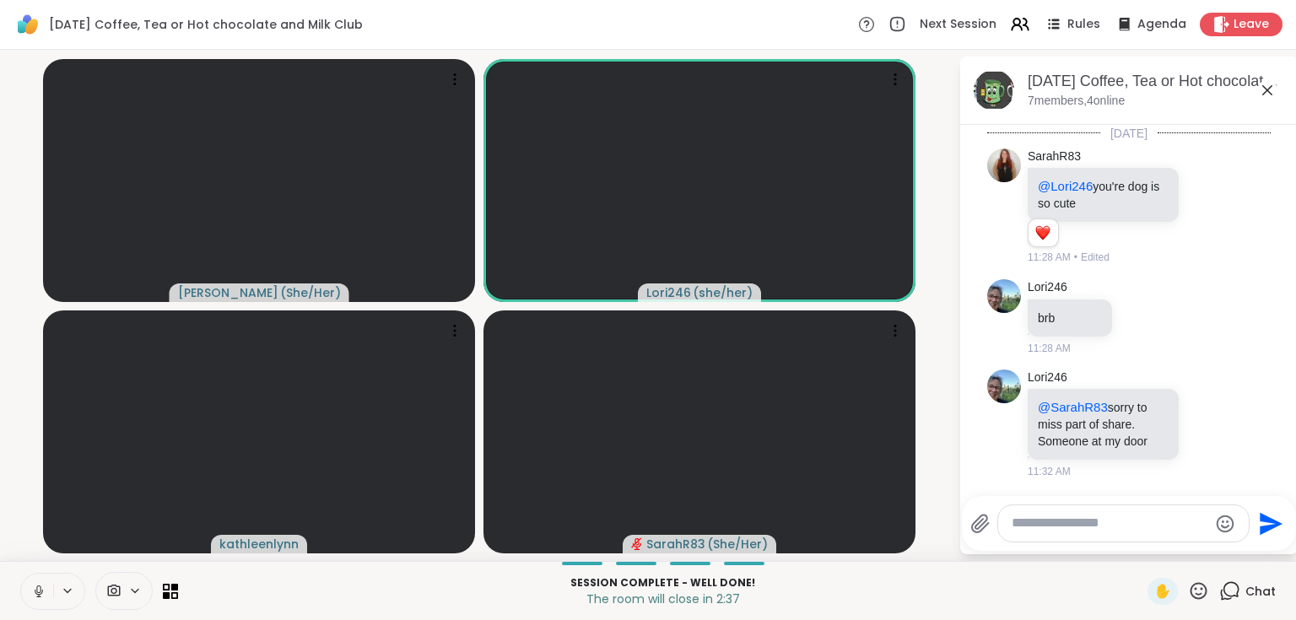
scroll to position [1035, 0]
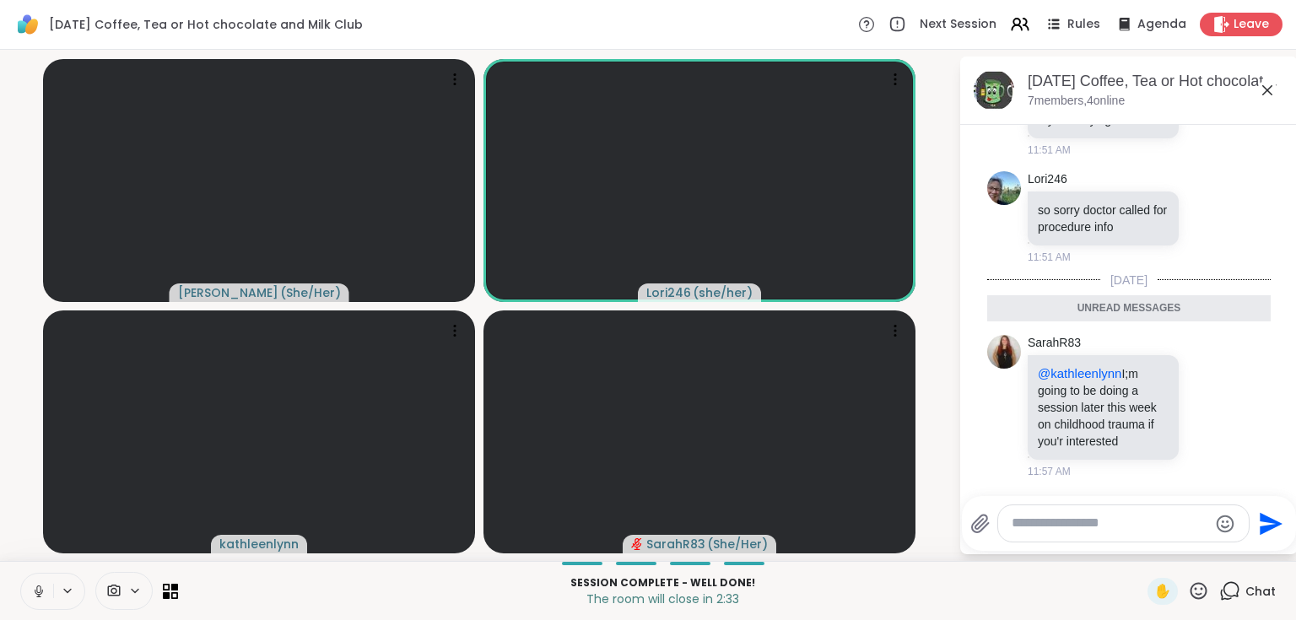
click at [1269, 93] on icon at bounding box center [1267, 90] width 10 height 10
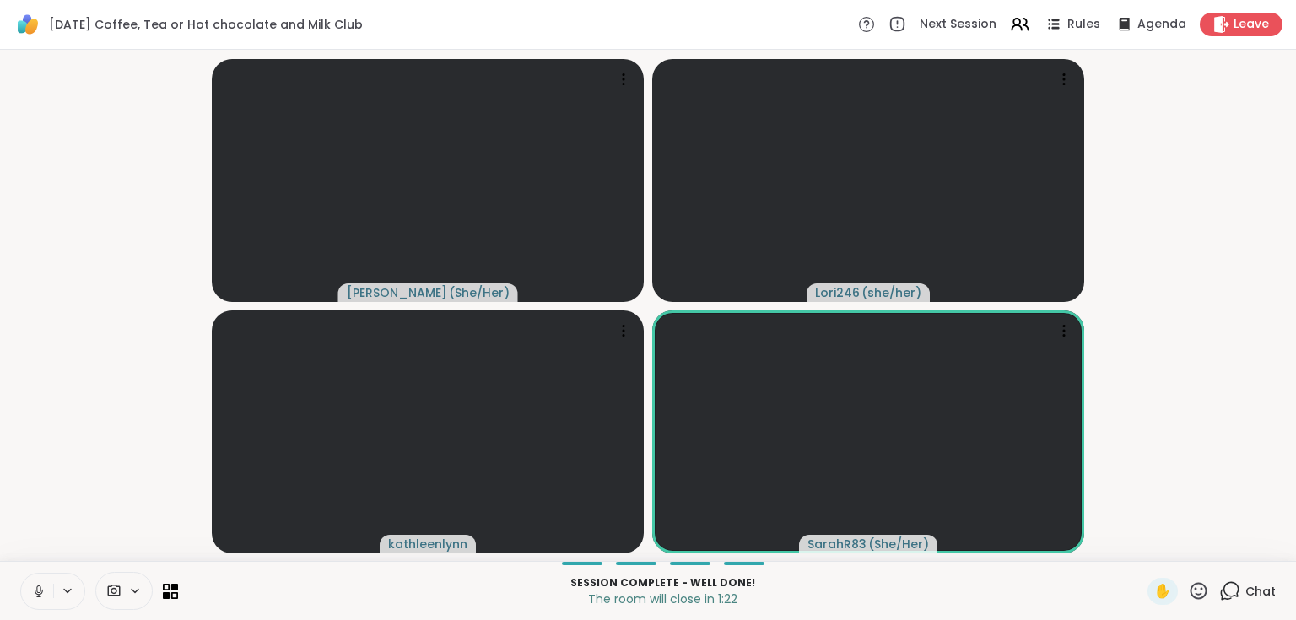
click at [1221, 595] on icon at bounding box center [1229, 590] width 21 height 21
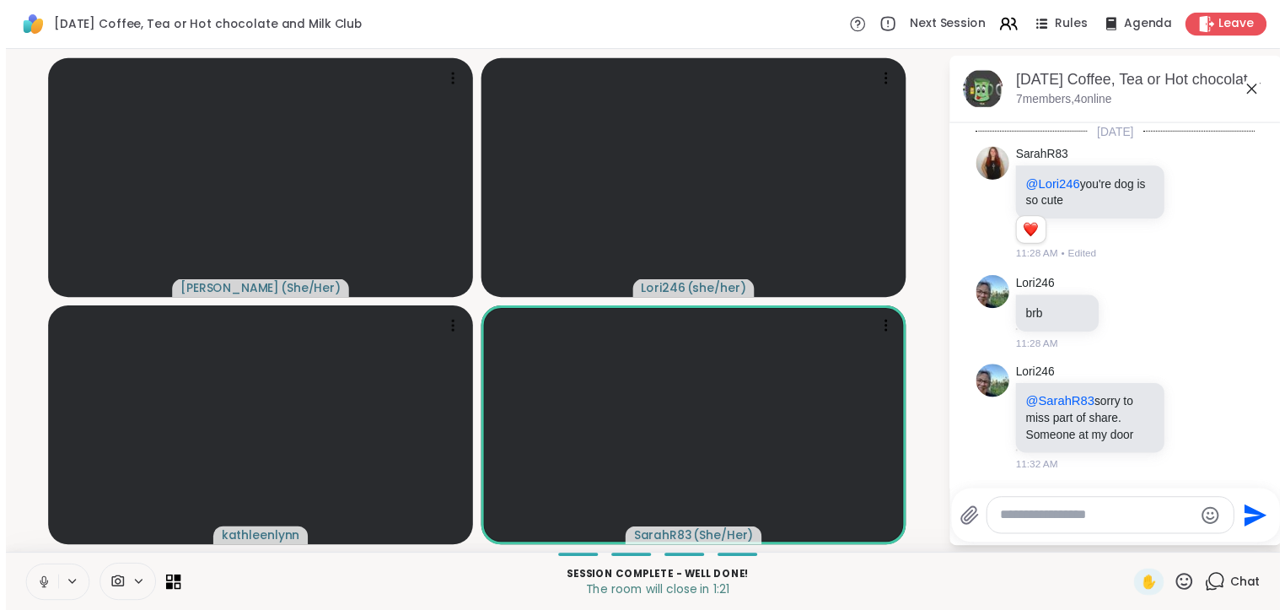
scroll to position [978, 0]
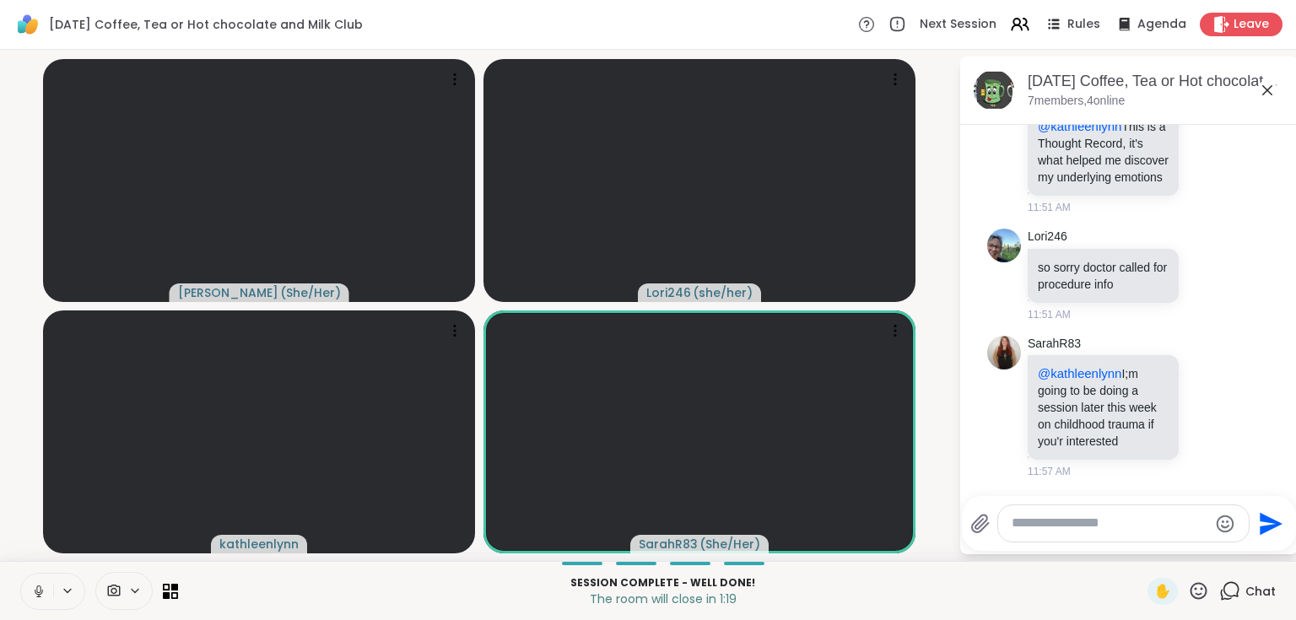
click at [1265, 91] on icon at bounding box center [1267, 90] width 10 height 10
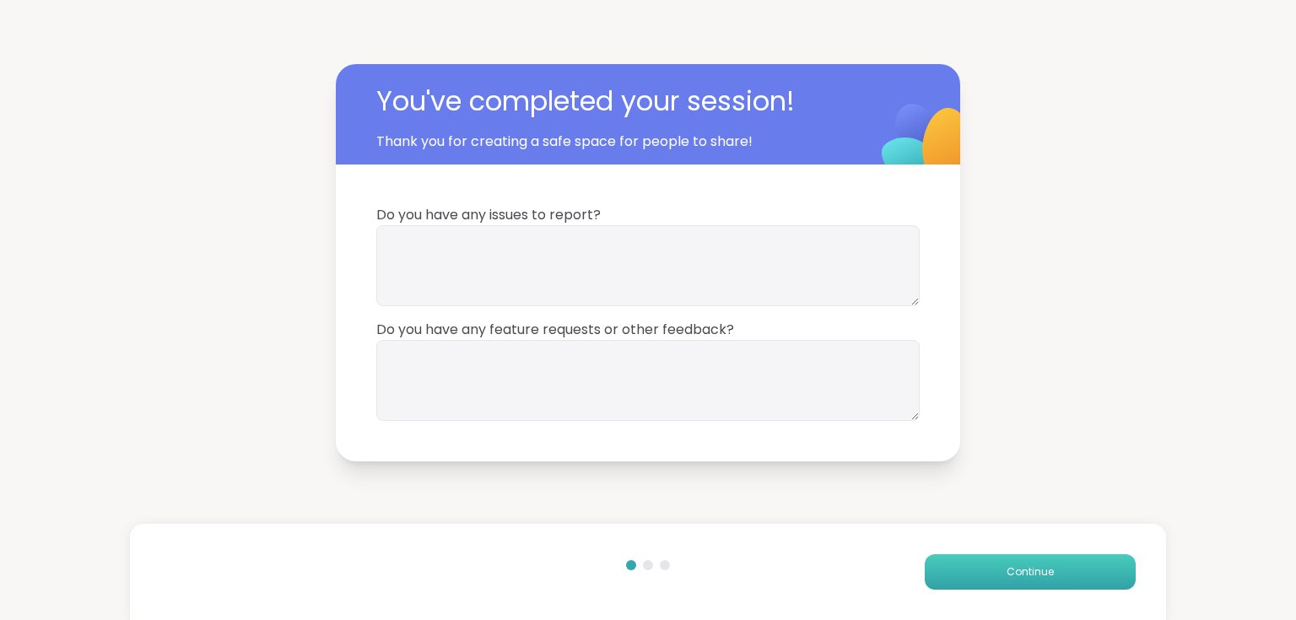
click at [1064, 573] on button "Continue" at bounding box center [1029, 571] width 211 height 35
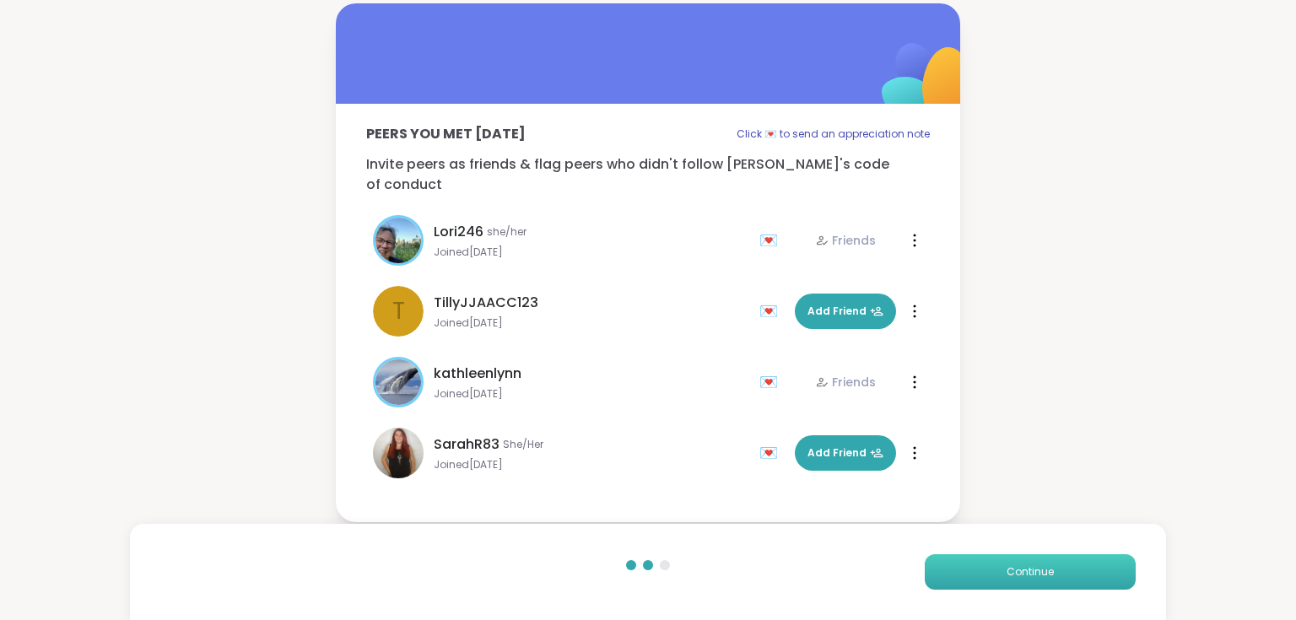
click at [1063, 573] on button "Continue" at bounding box center [1029, 571] width 211 height 35
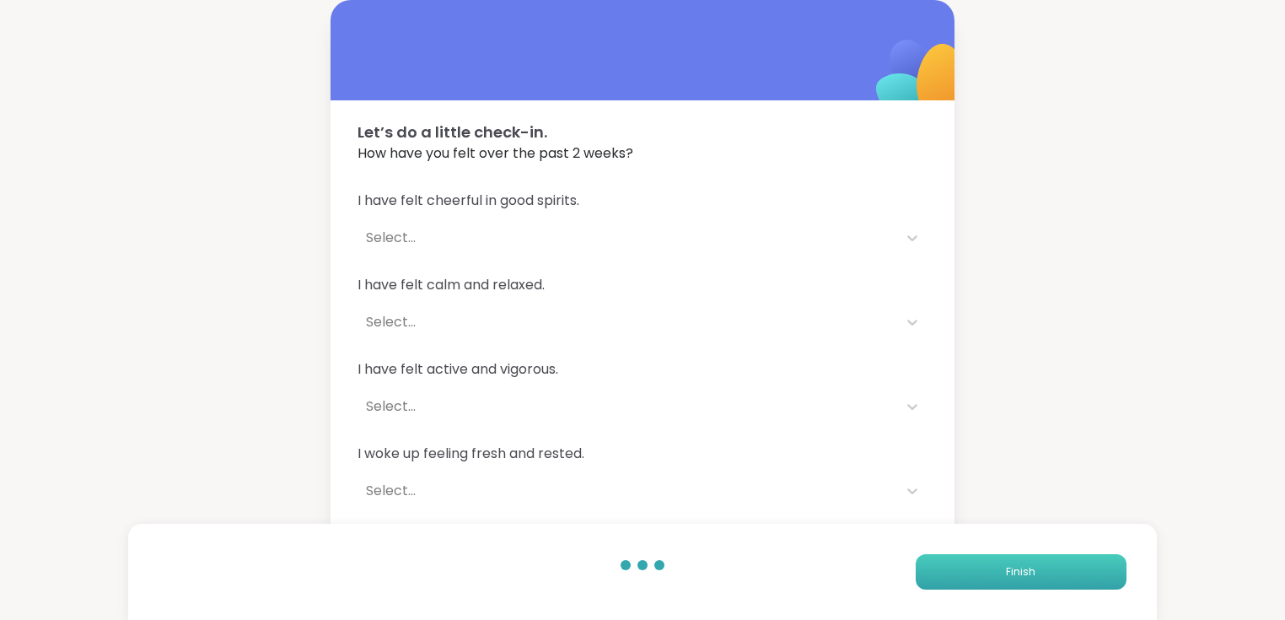
click at [1063, 573] on button "Finish" at bounding box center [1021, 571] width 211 height 35
